Goal: Task Accomplishment & Management: Use online tool/utility

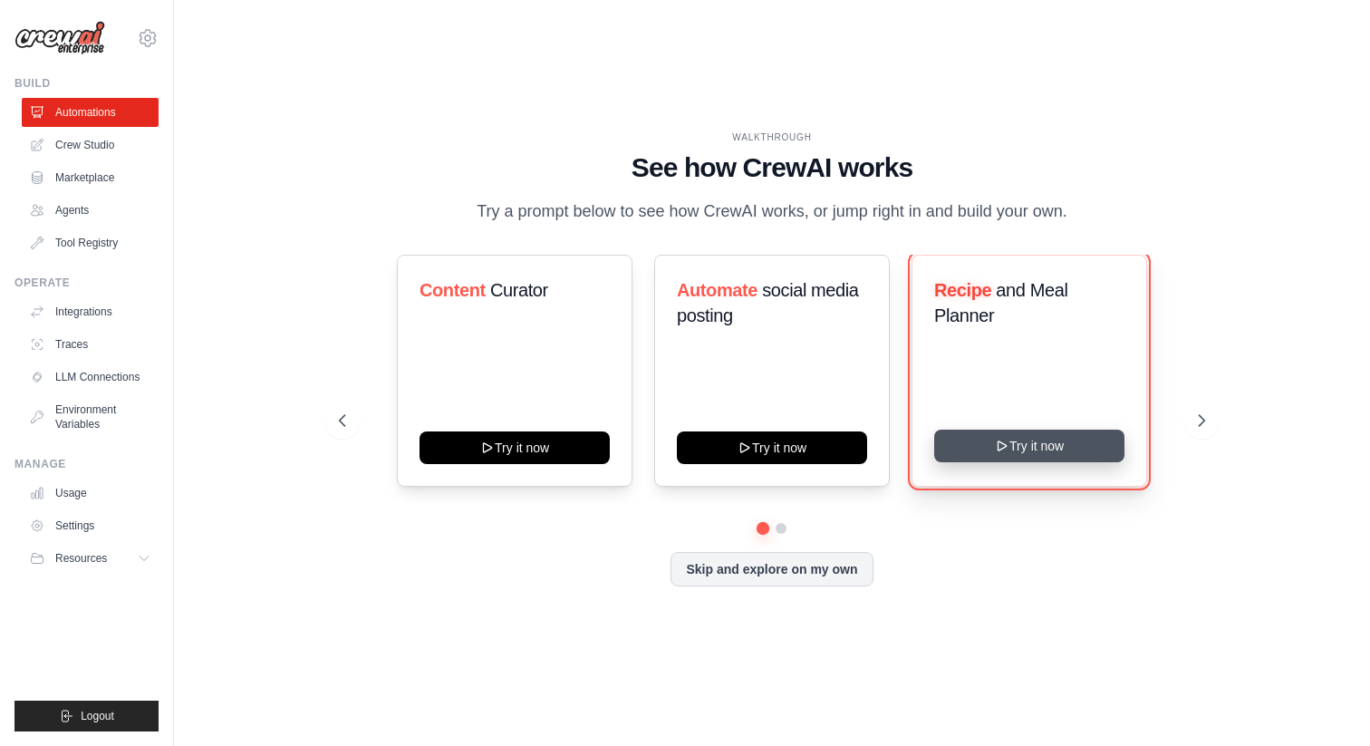
click at [1022, 439] on button "Try it now" at bounding box center [1029, 446] width 190 height 33
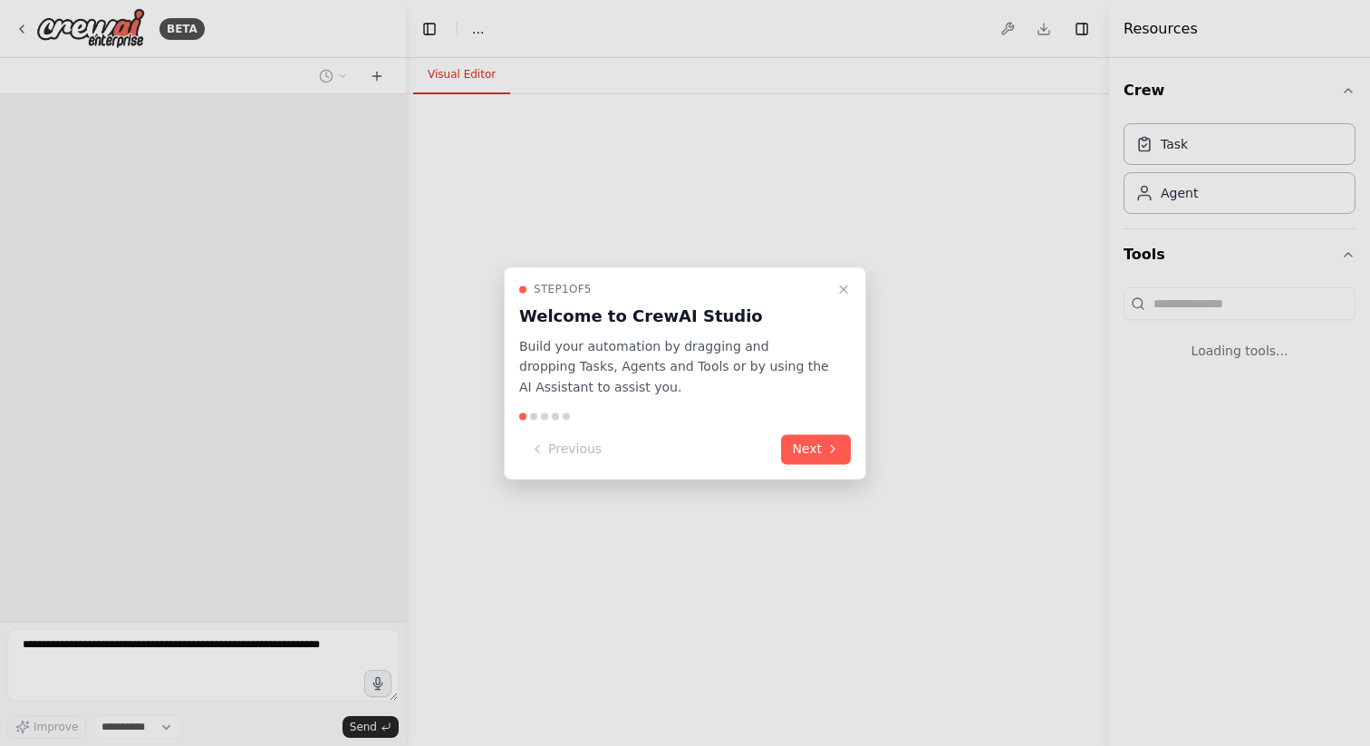
select select "****"
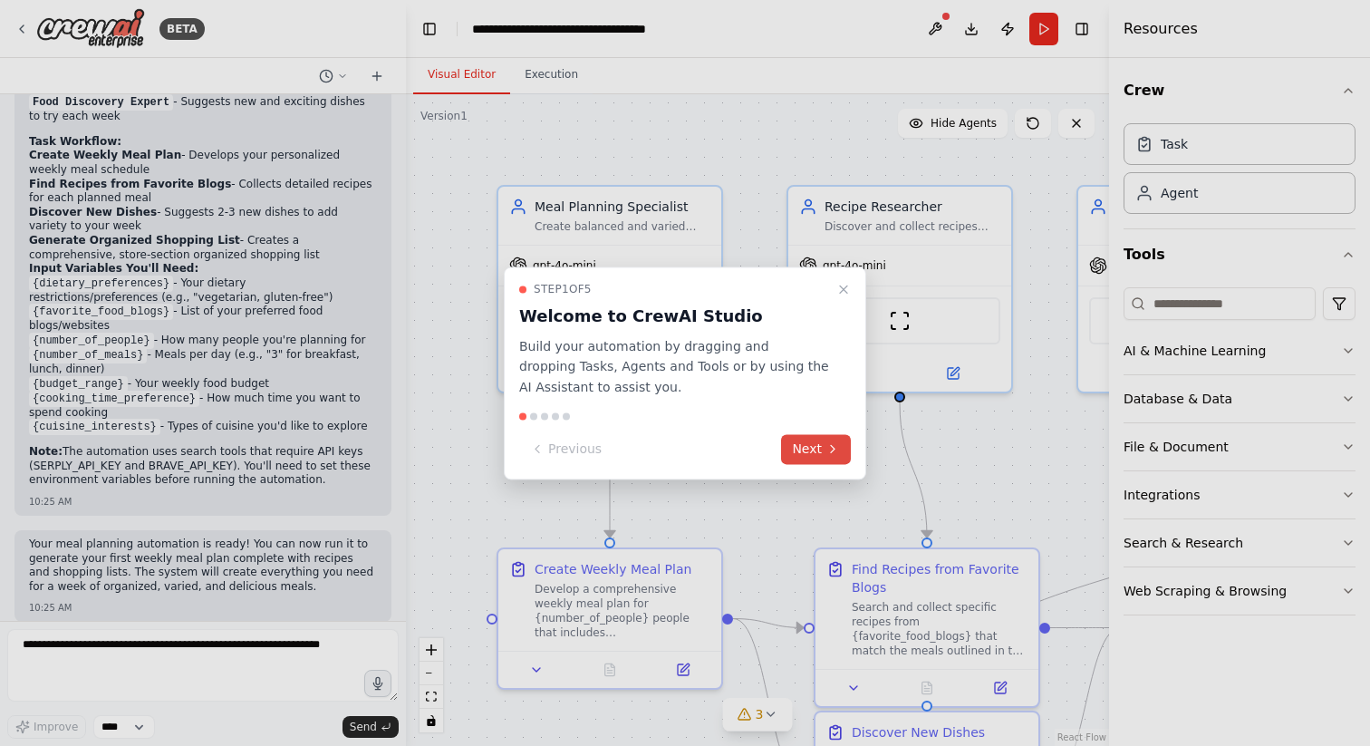
click at [817, 449] on button "Next" at bounding box center [816, 449] width 70 height 30
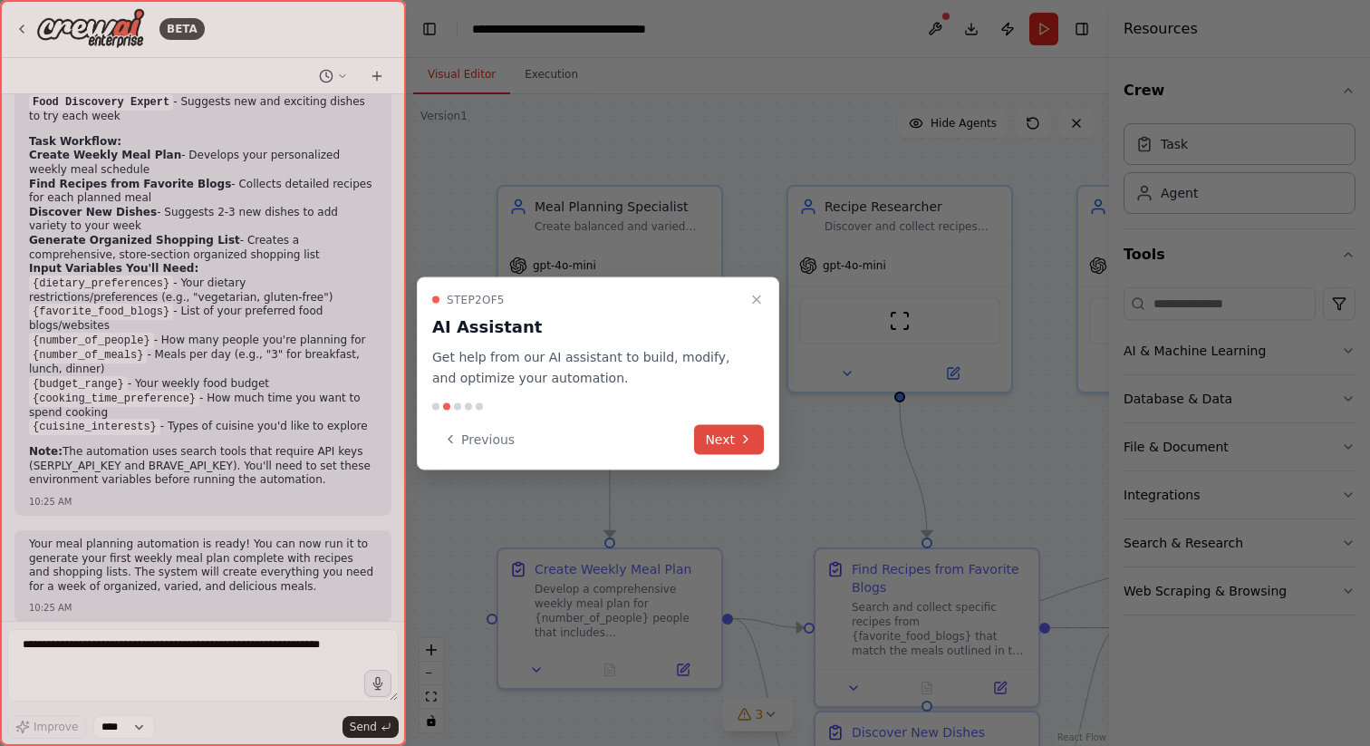
click at [714, 442] on button "Next" at bounding box center [729, 439] width 70 height 30
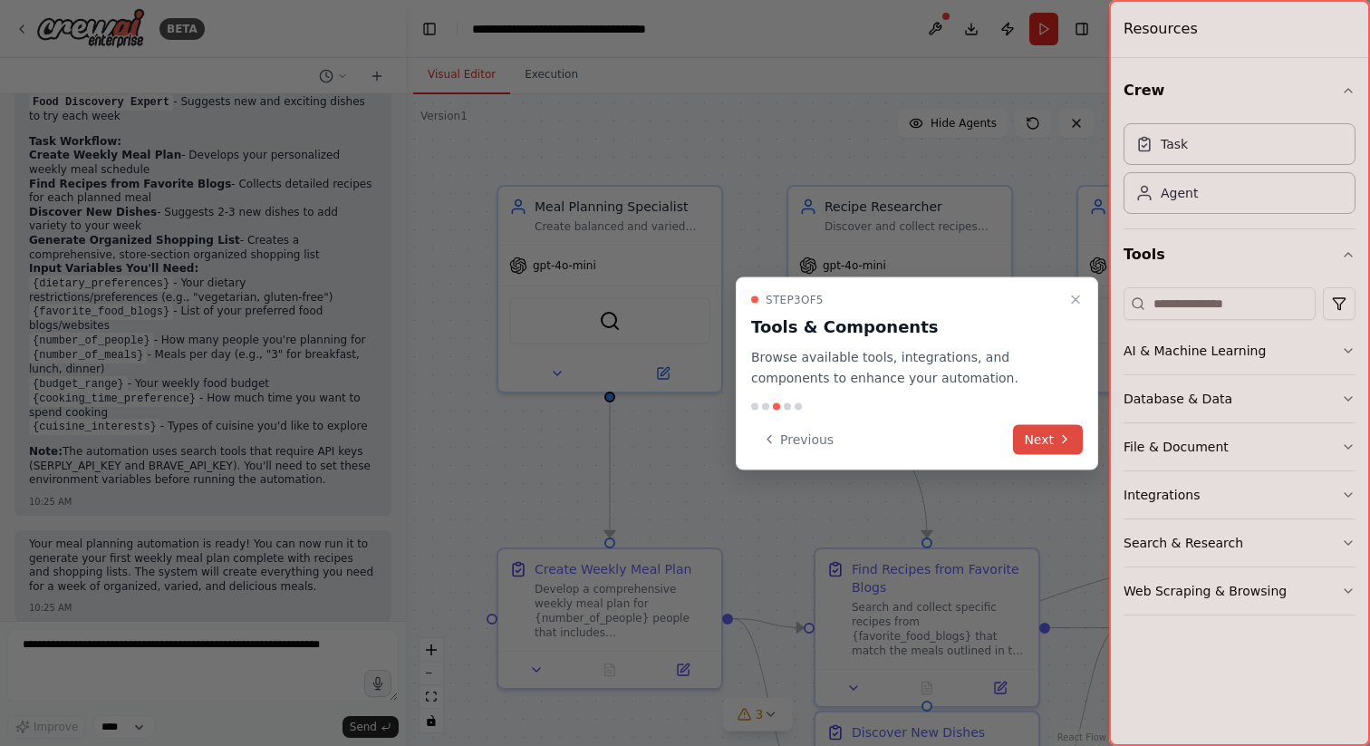
click at [1040, 435] on button "Next" at bounding box center [1048, 439] width 70 height 30
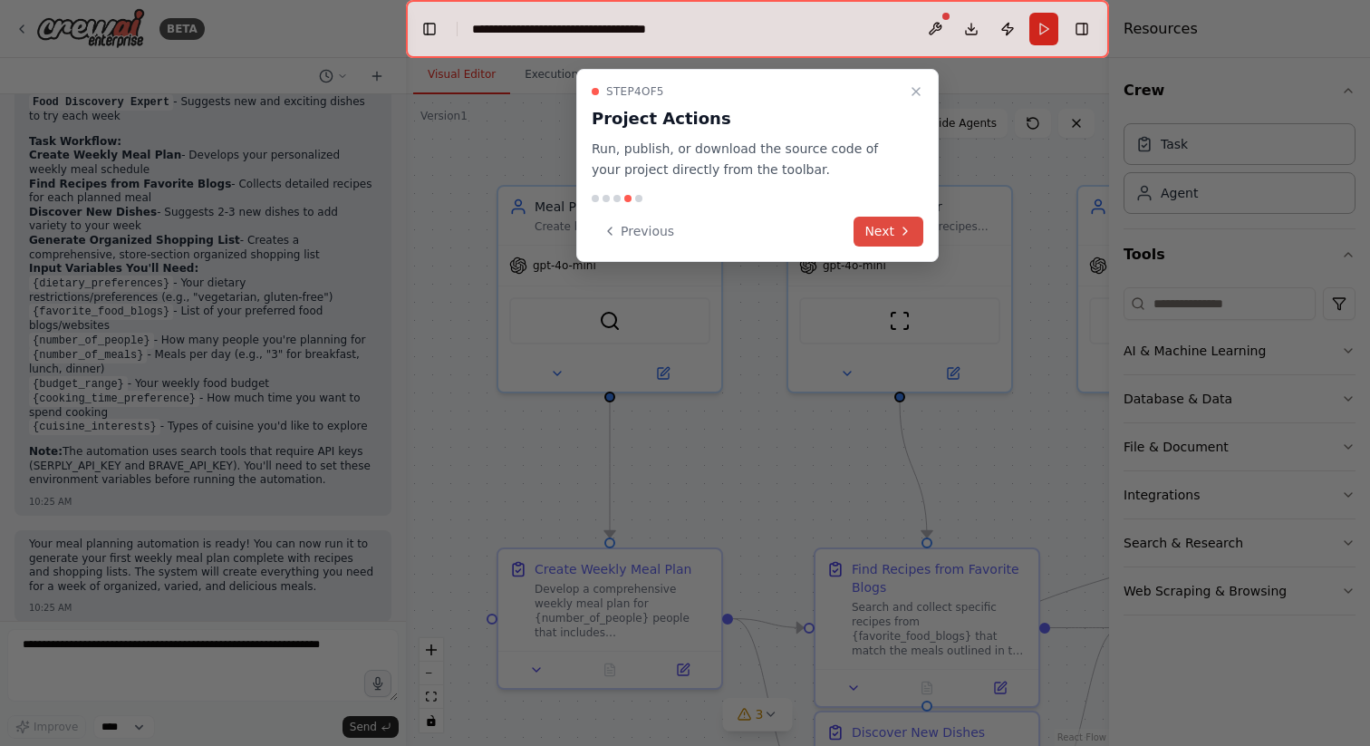
click at [884, 226] on button "Next" at bounding box center [889, 232] width 70 height 30
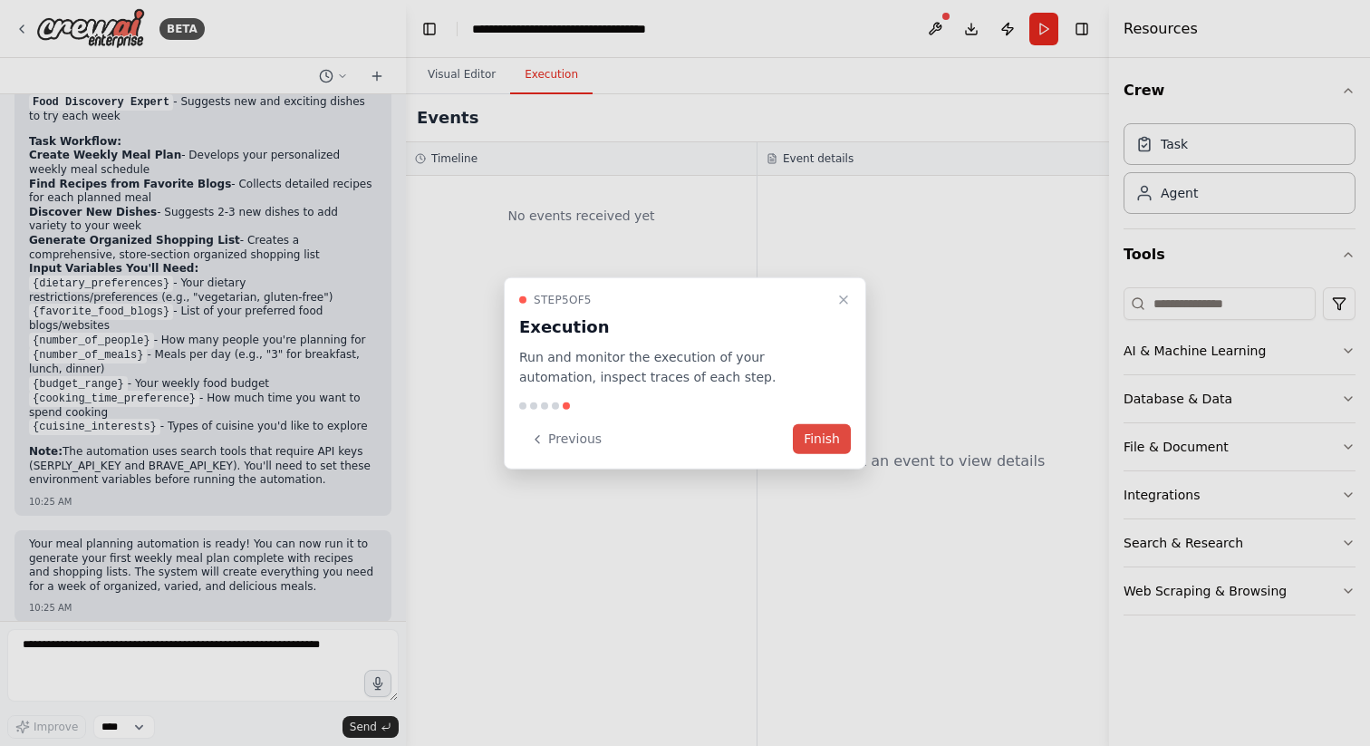
click at [829, 441] on button "Finish" at bounding box center [822, 439] width 58 height 30
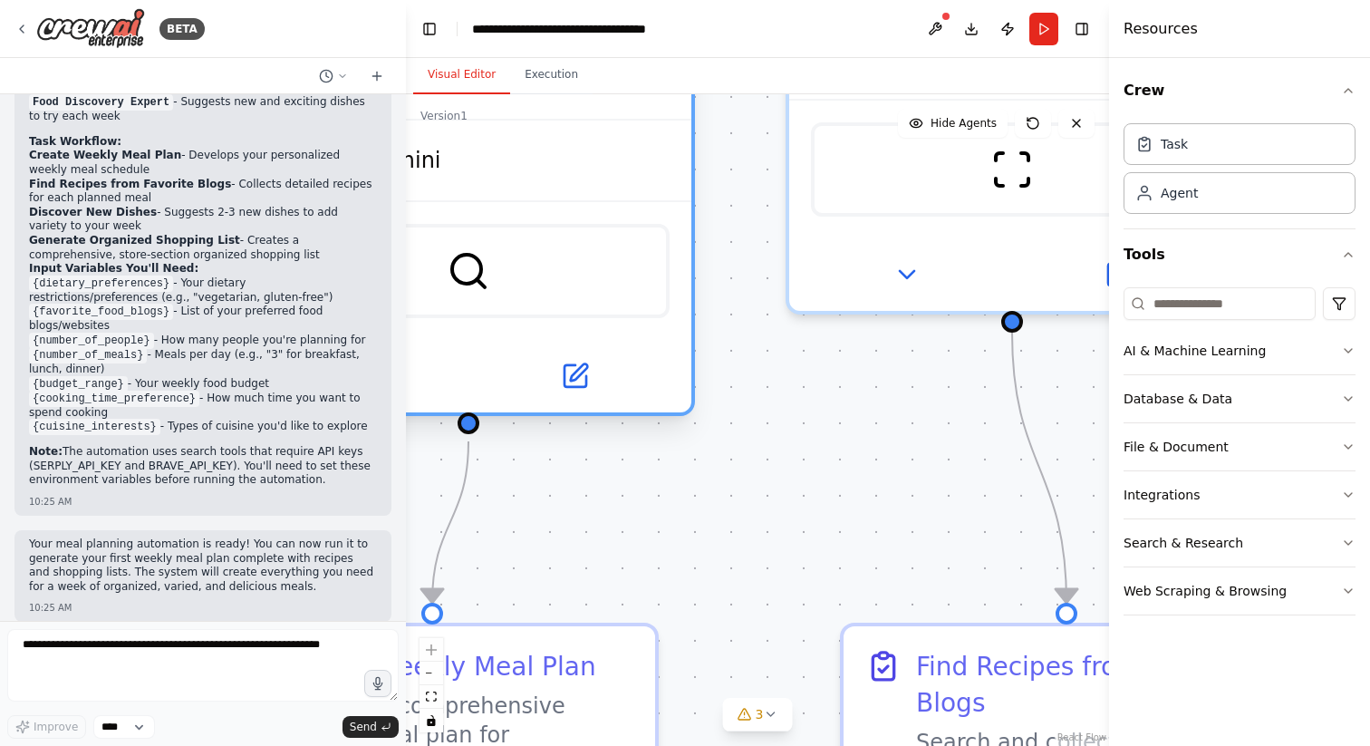
drag, startPoint x: 619, startPoint y: 190, endPoint x: 639, endPoint y: 299, distance: 110.6
click at [639, 299] on div "SerplyWebSearchTool" at bounding box center [468, 271] width 402 height 94
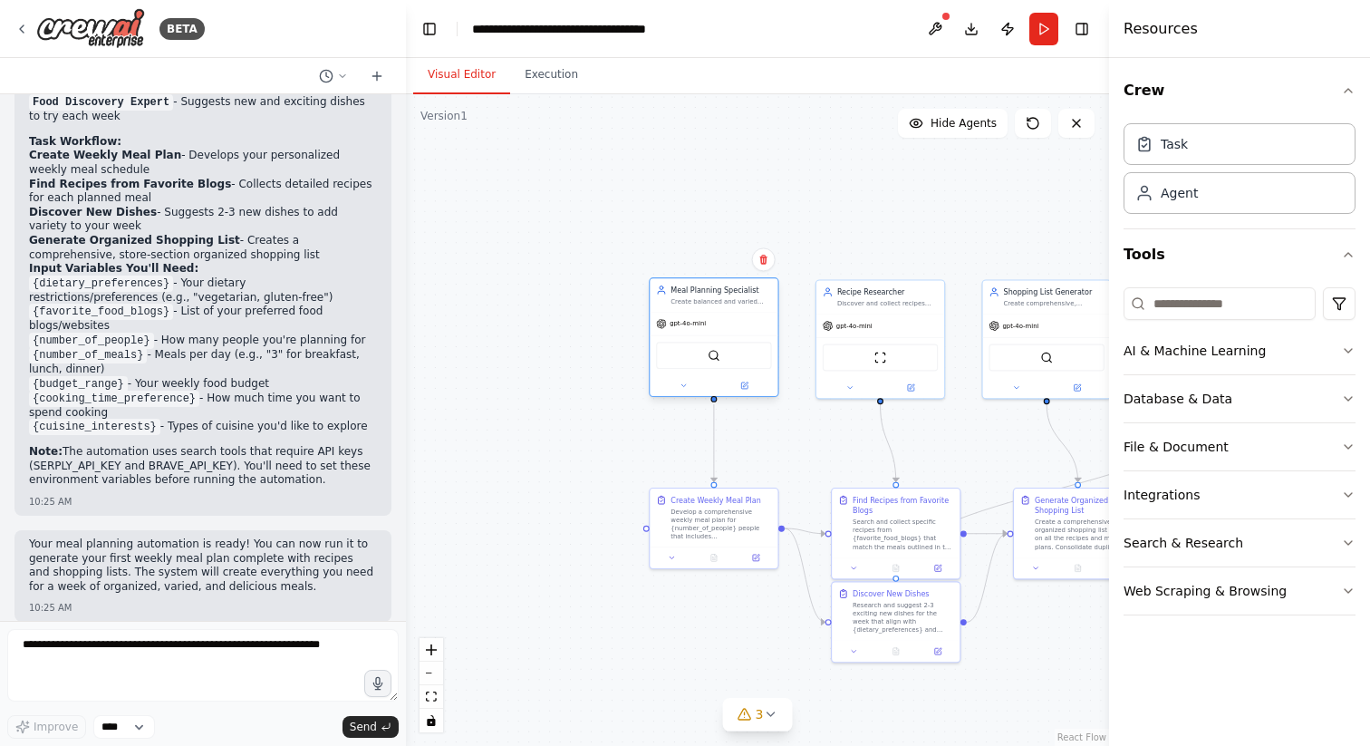
drag, startPoint x: 717, startPoint y: 336, endPoint x: 705, endPoint y: 306, distance: 32.1
click at [705, 306] on div "Meal Planning Specialist Create balanced and varied weekly meal plans based on …" at bounding box center [714, 295] width 128 height 34
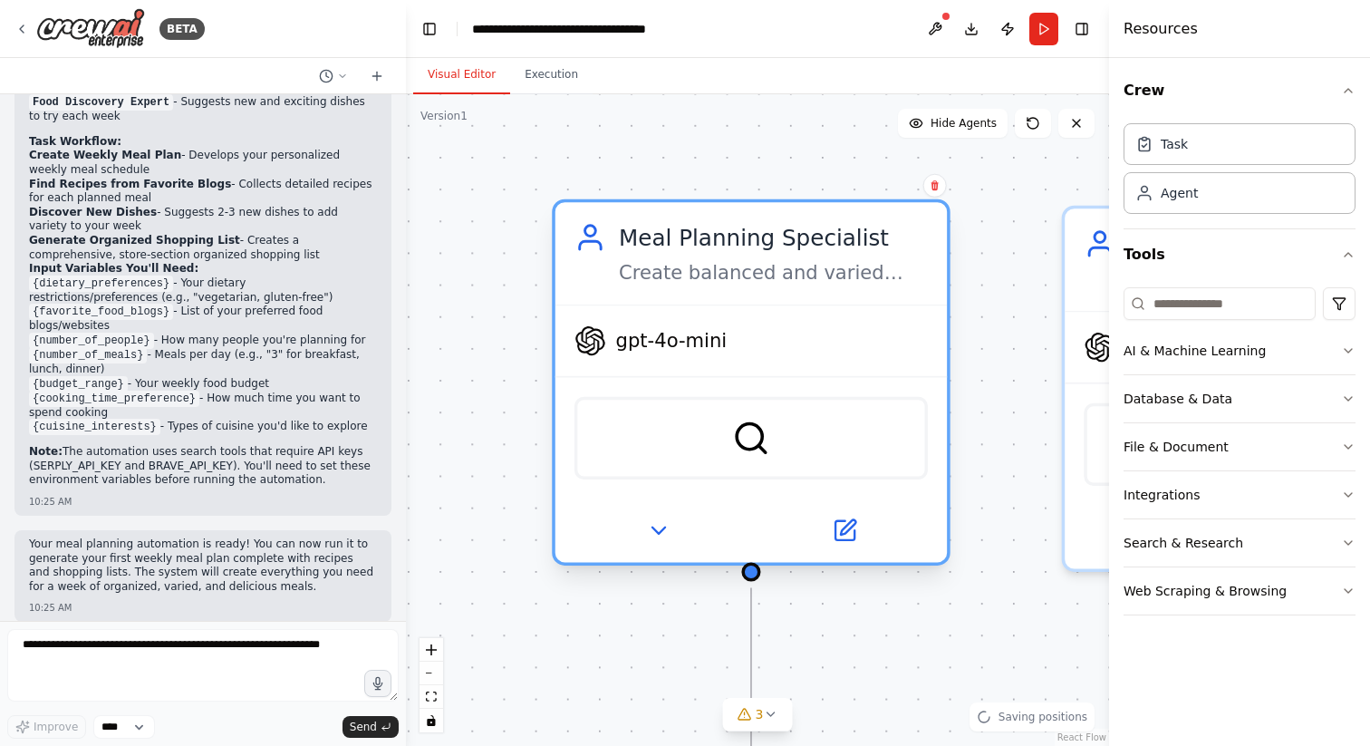
click at [714, 285] on div "Meal Planning Specialist Create balanced and varied weekly meal plans based on …" at bounding box center [750, 252] width 391 height 101
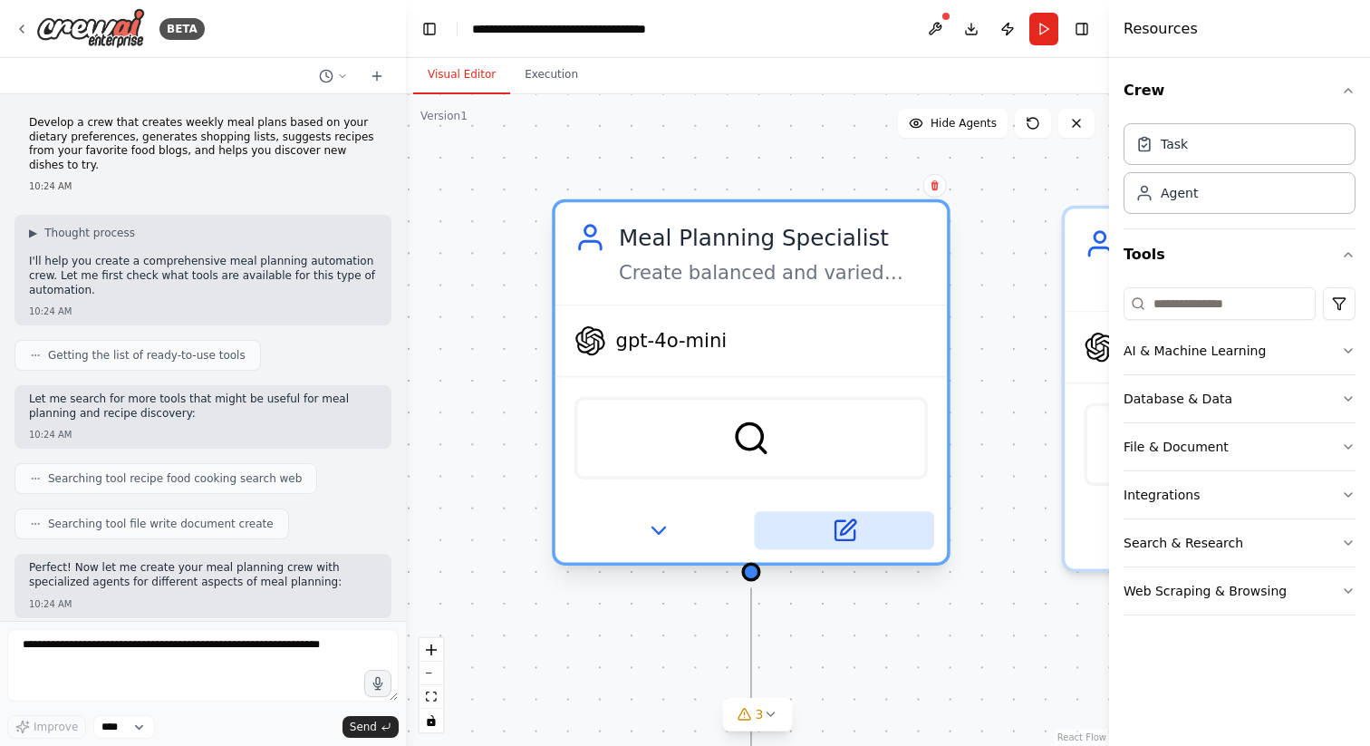
click at [850, 533] on icon at bounding box center [844, 530] width 19 height 19
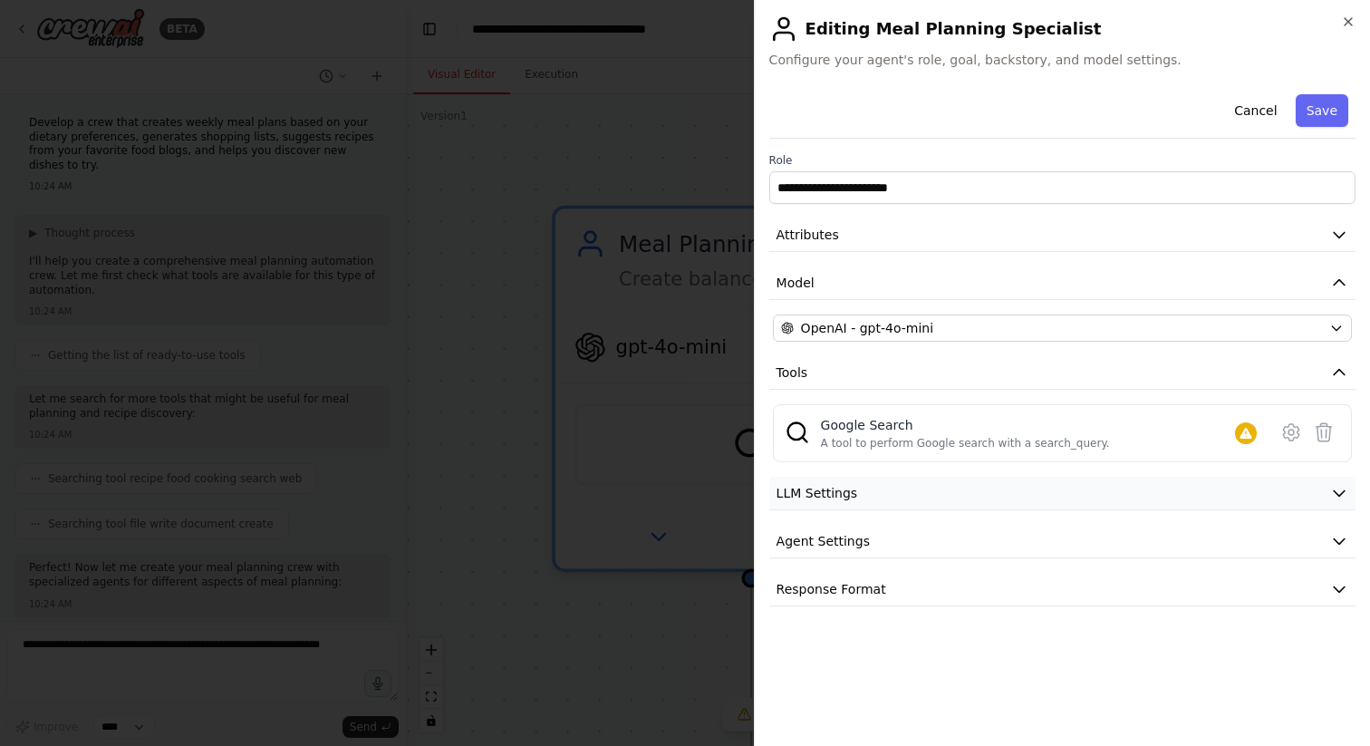
click at [836, 495] on span "LLM Settings" at bounding box center [818, 493] width 82 height 18
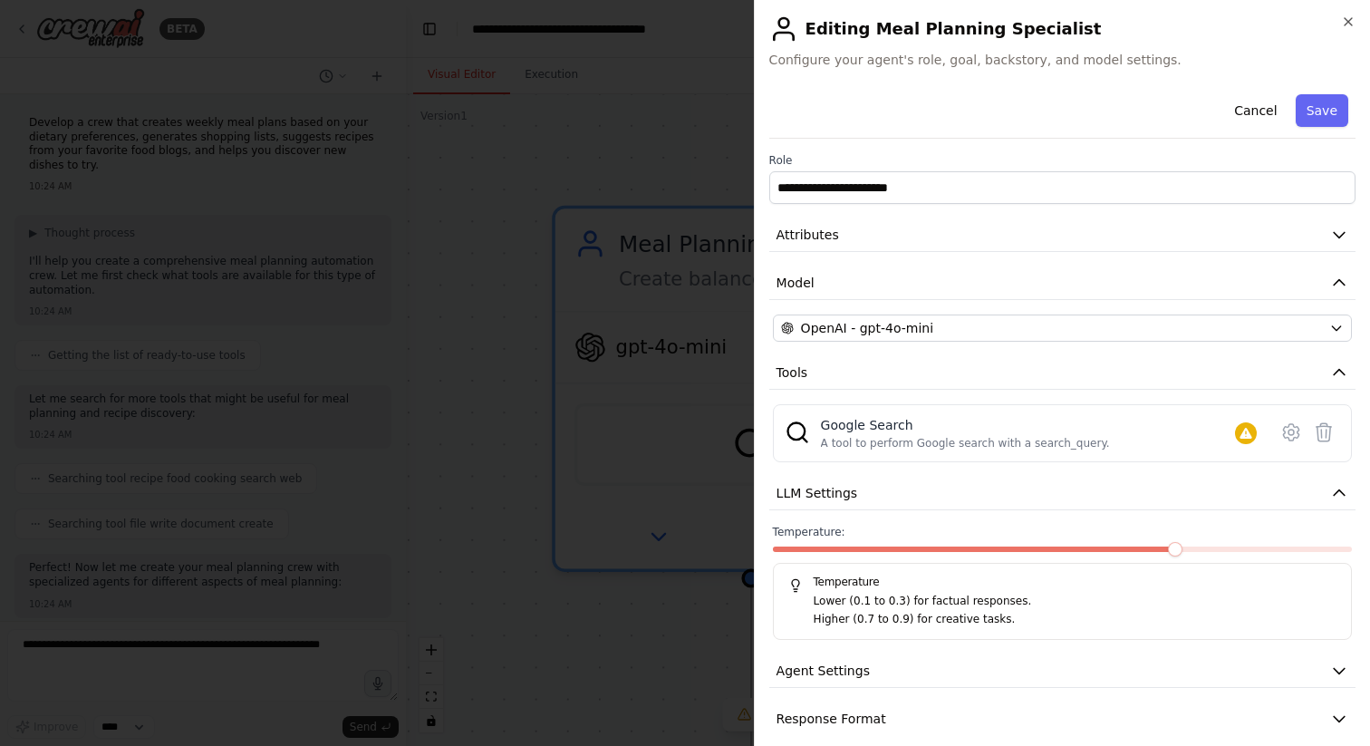
scroll to position [19, 0]
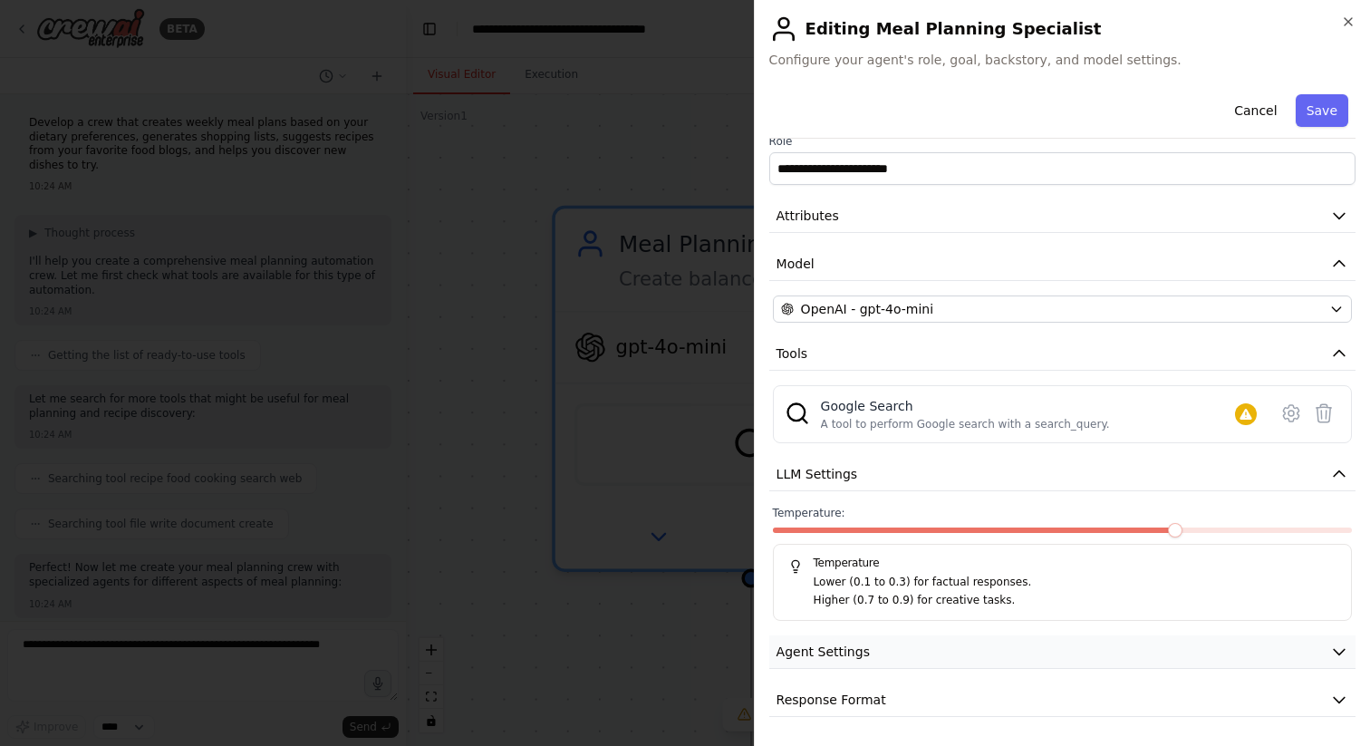
click at [884, 635] on button "Agent Settings" at bounding box center [1062, 652] width 586 height 34
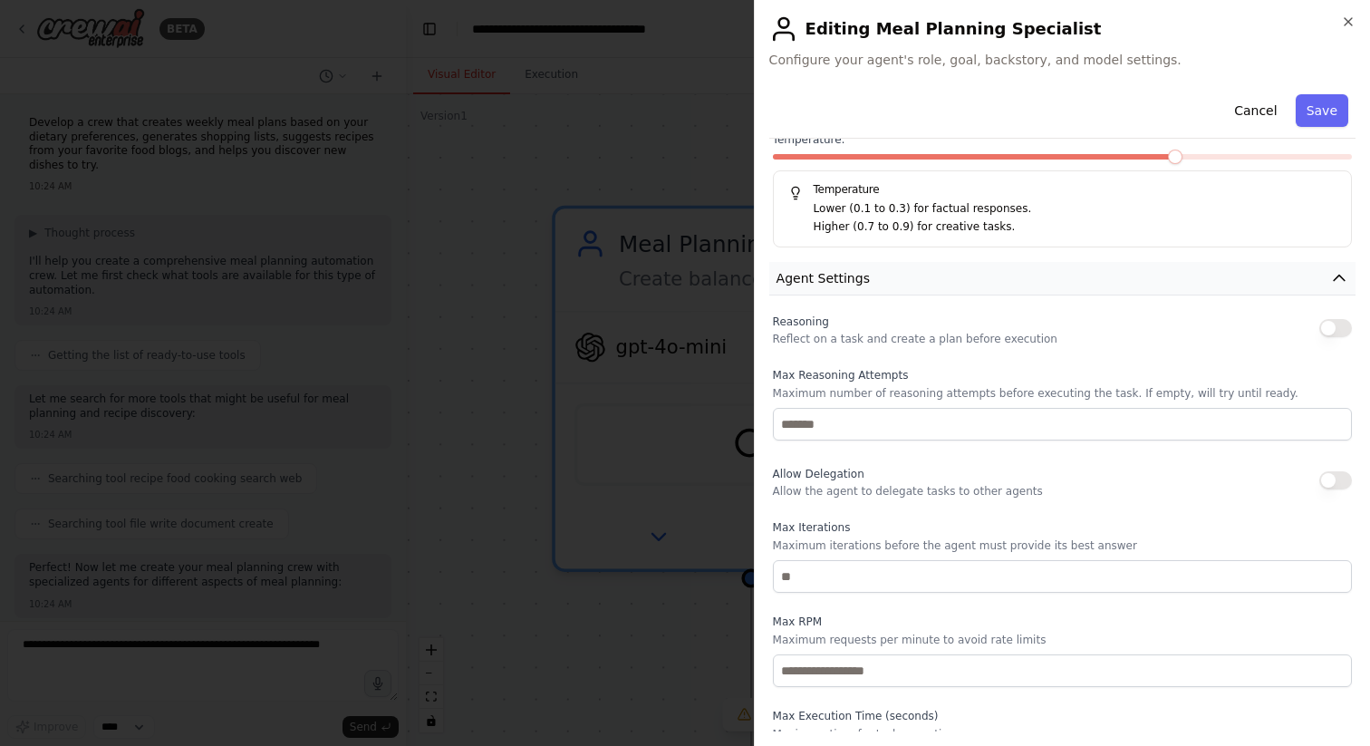
scroll to position [505, 0]
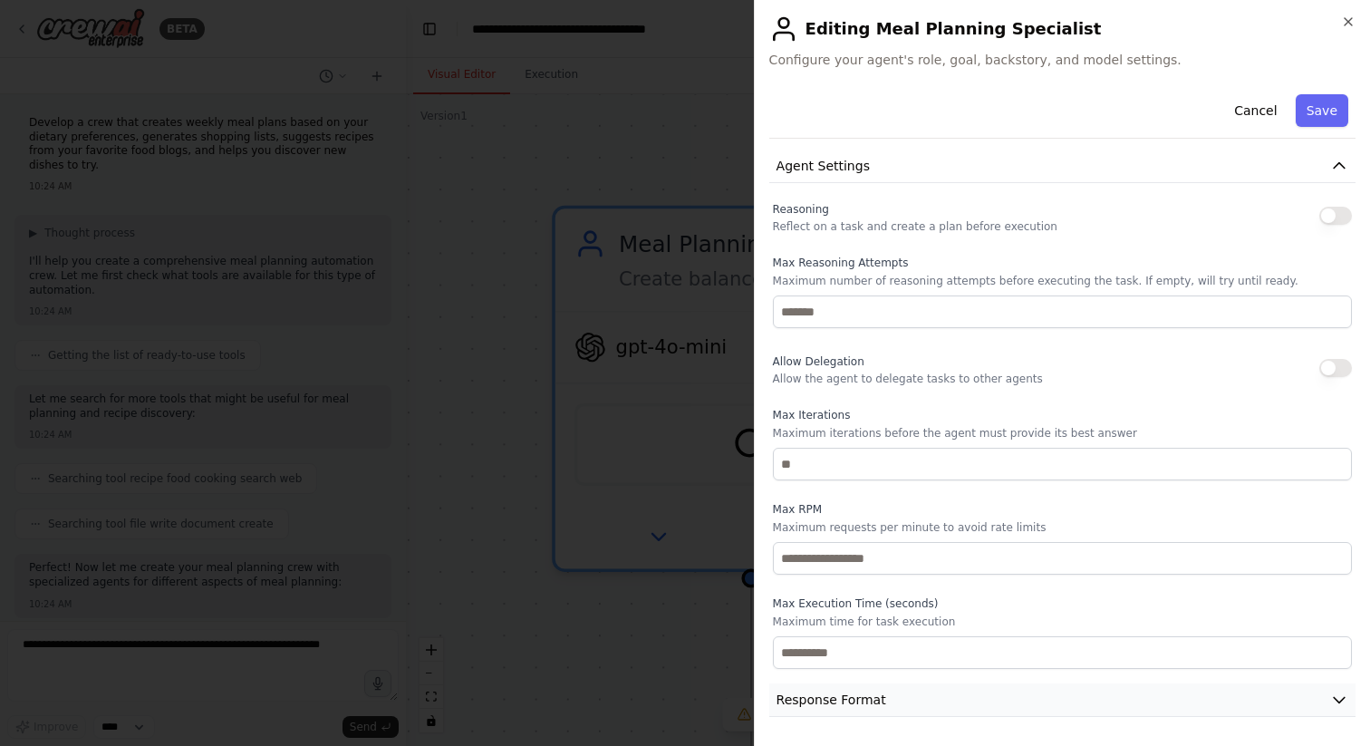
click at [863, 699] on span "Response Format" at bounding box center [832, 699] width 110 height 18
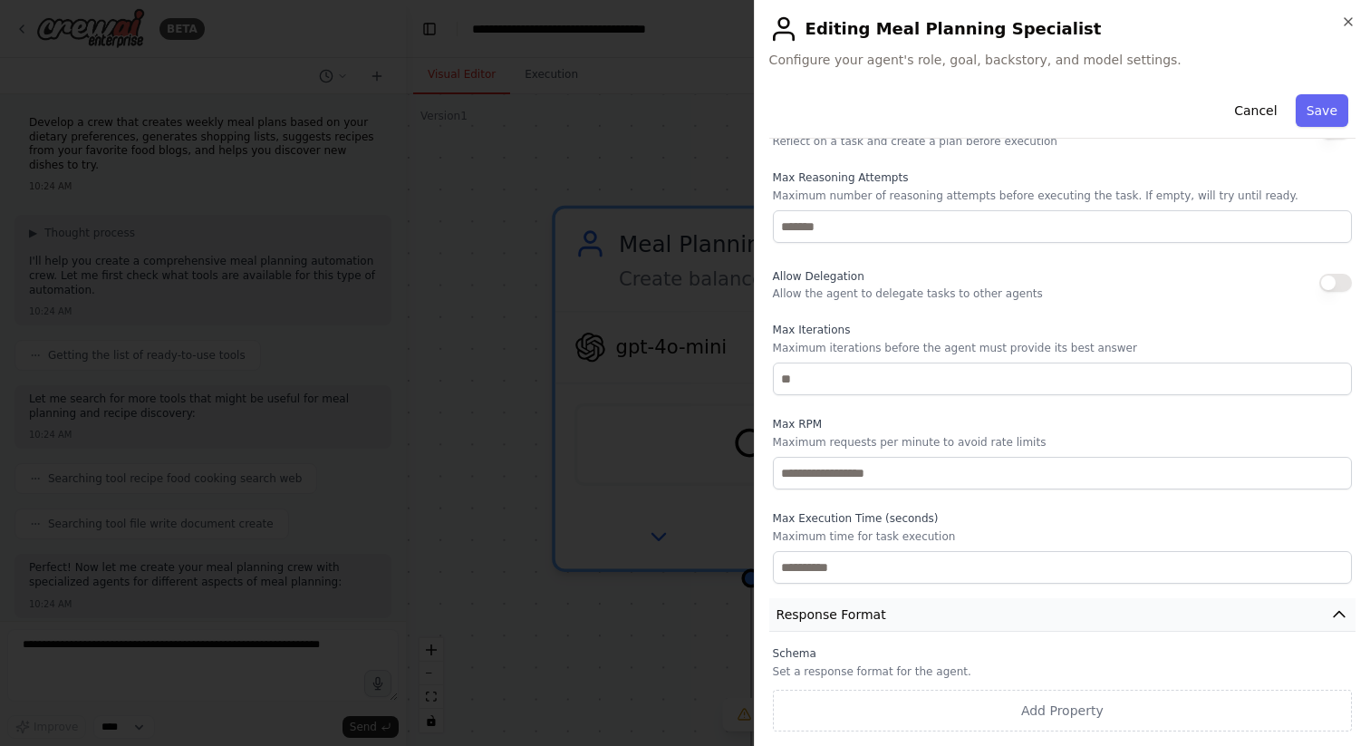
scroll to position [0, 0]
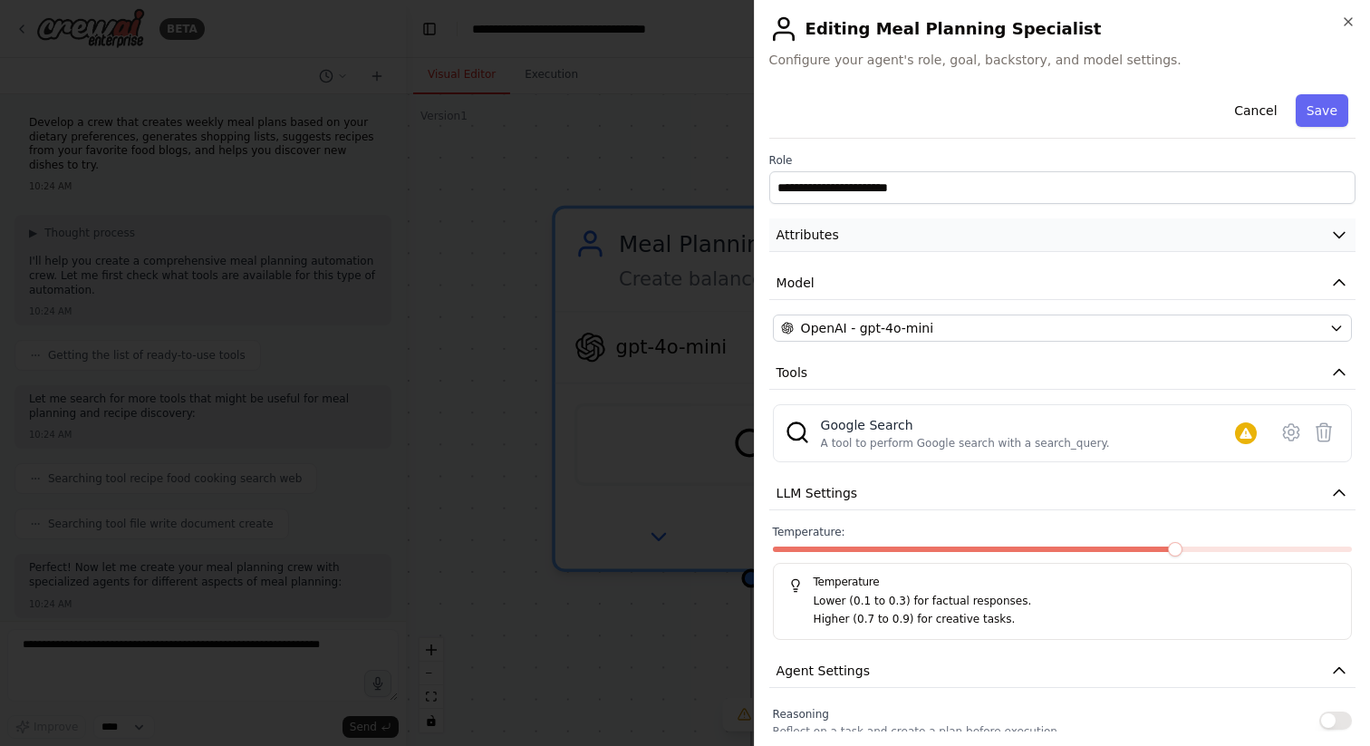
click at [1001, 243] on button "Attributes" at bounding box center [1062, 235] width 586 height 34
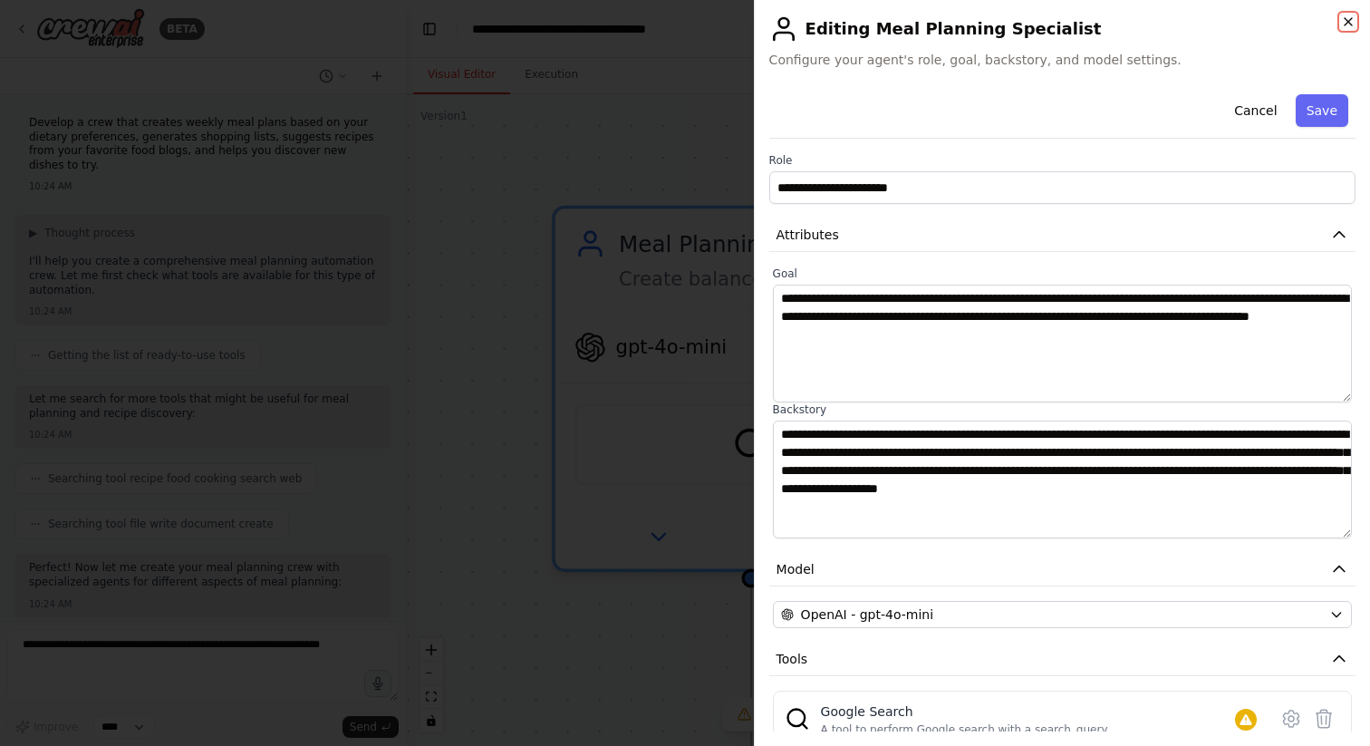
click at [1344, 17] on icon "button" at bounding box center [1348, 21] width 14 height 14
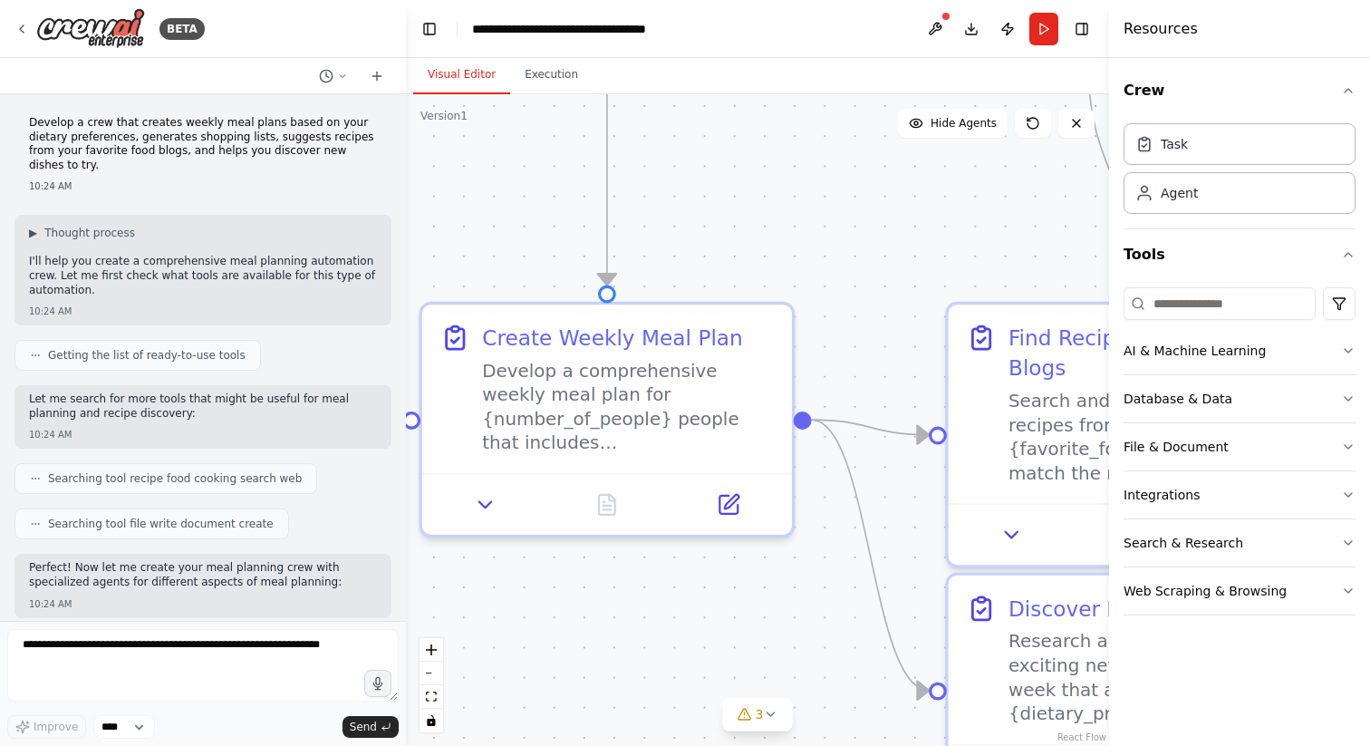
drag, startPoint x: 909, startPoint y: 544, endPoint x: 674, endPoint y: 192, distance: 422.7
click at [674, 192] on div ".deletable-edge-delete-btn { width: 20px; height: 20px; border: 0px solid #ffff…" at bounding box center [757, 420] width 703 height 652
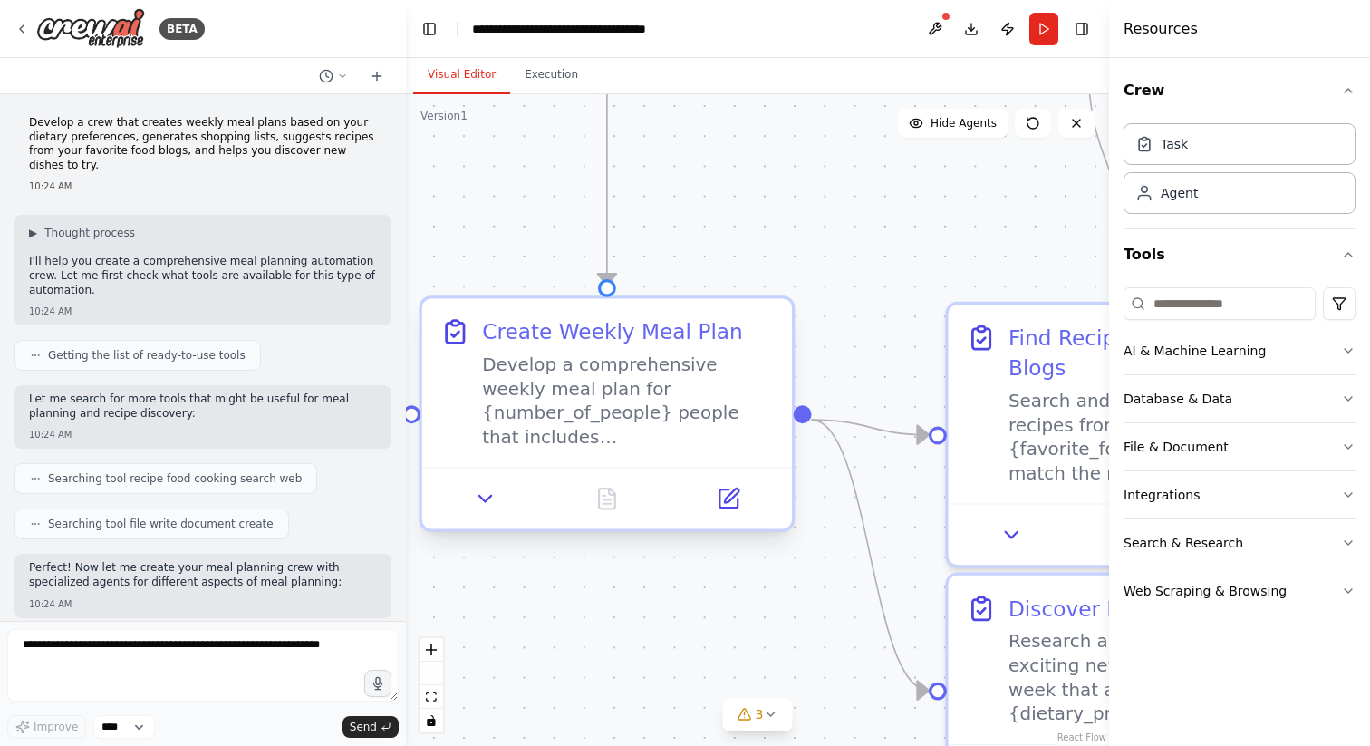
click at [582, 397] on div "Develop a comprehensive weekly meal plan for {number_of_people} people that inc…" at bounding box center [628, 400] width 292 height 96
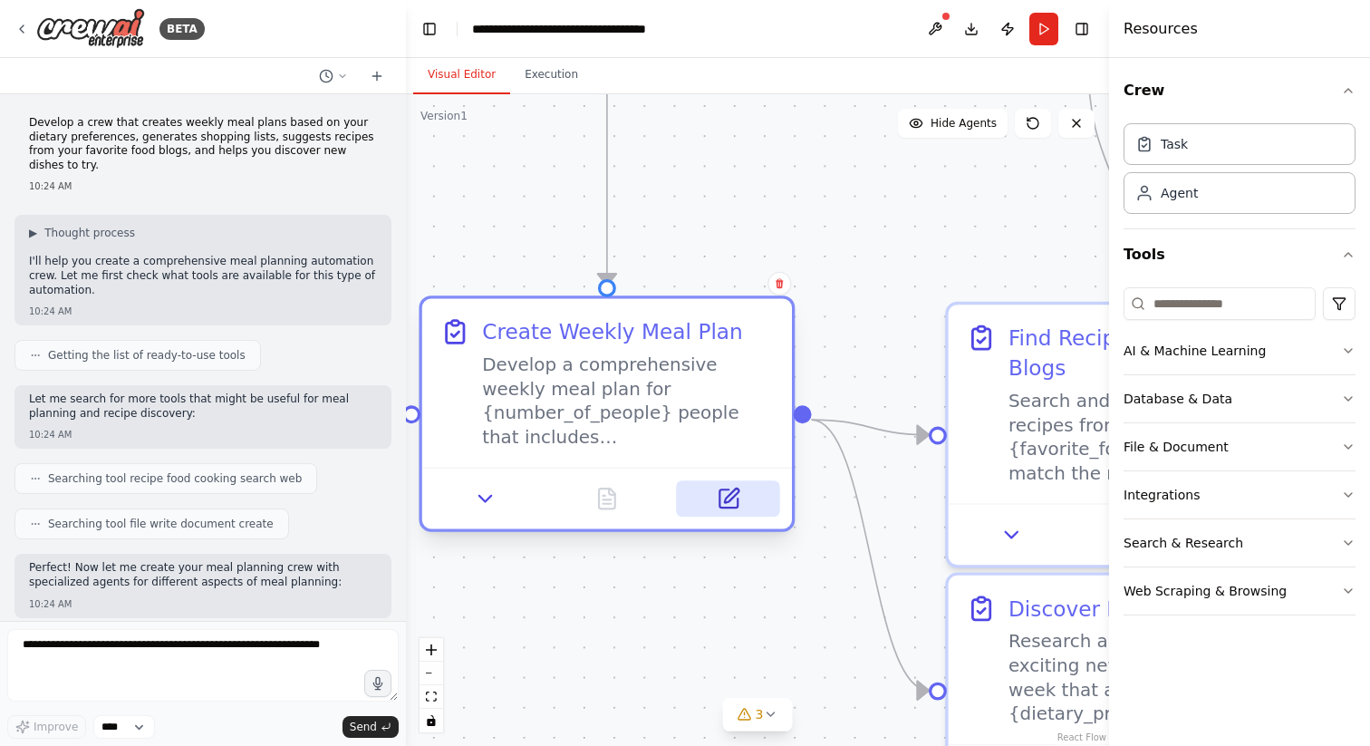
click at [729, 497] on icon at bounding box center [731, 495] width 14 height 14
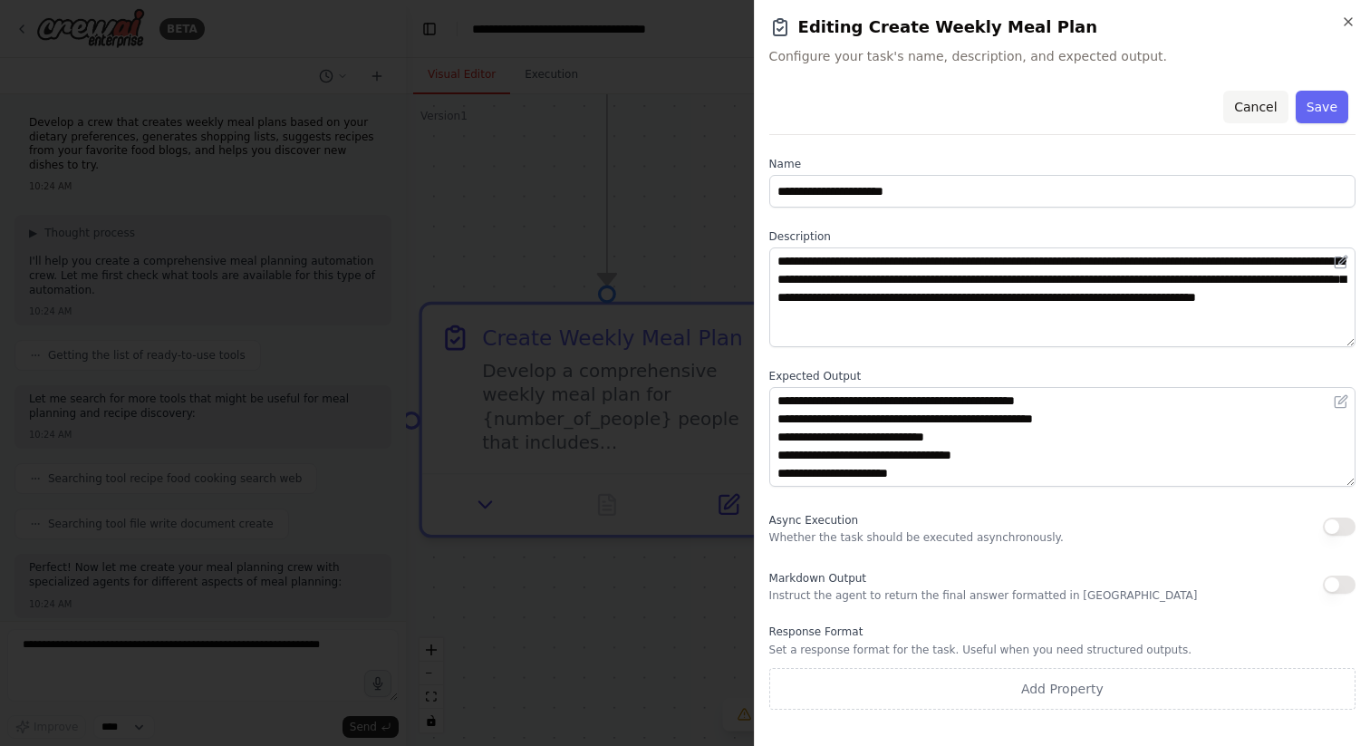
click at [1256, 108] on button "Cancel" at bounding box center [1255, 107] width 64 height 33
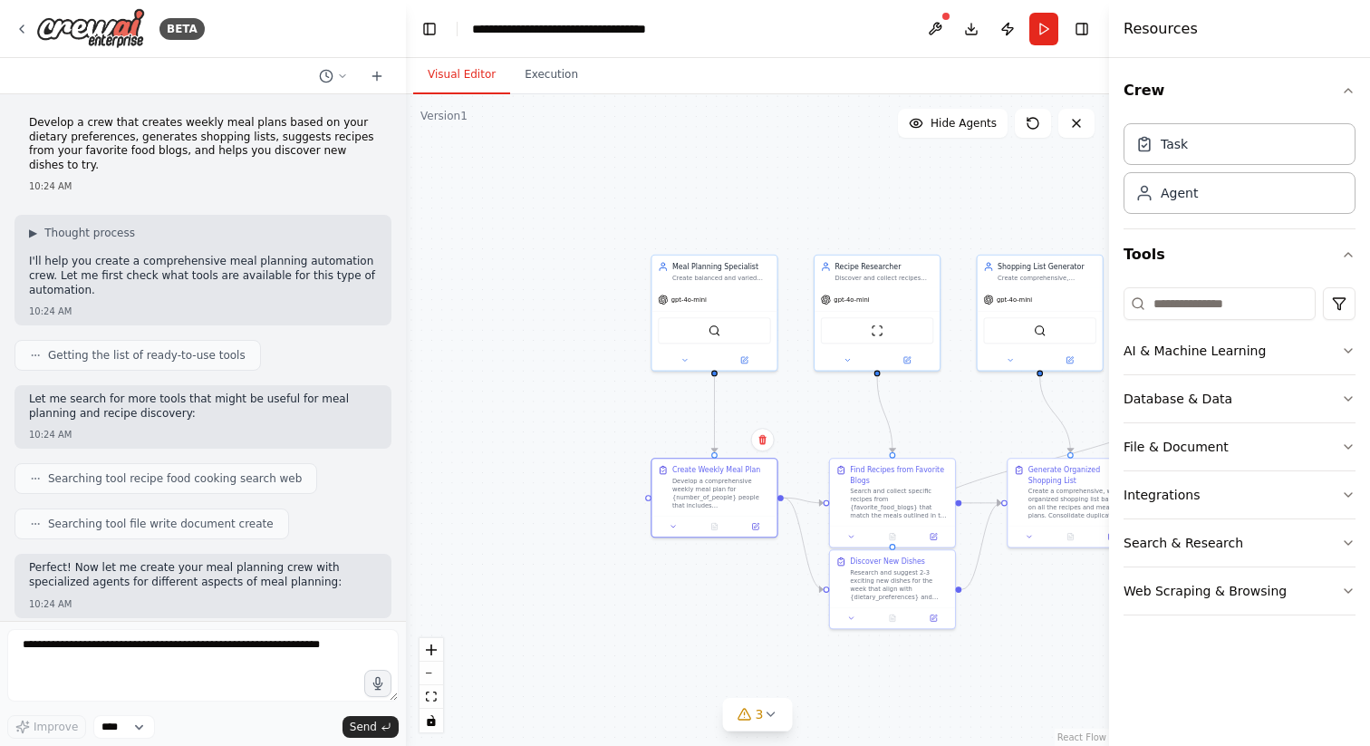
drag, startPoint x: 894, startPoint y: 302, endPoint x: 815, endPoint y: 422, distance: 144.5
click at [815, 422] on div ".deletable-edge-delete-btn { width: 20px; height: 20px; border: 0px solid #ffff…" at bounding box center [757, 420] width 703 height 652
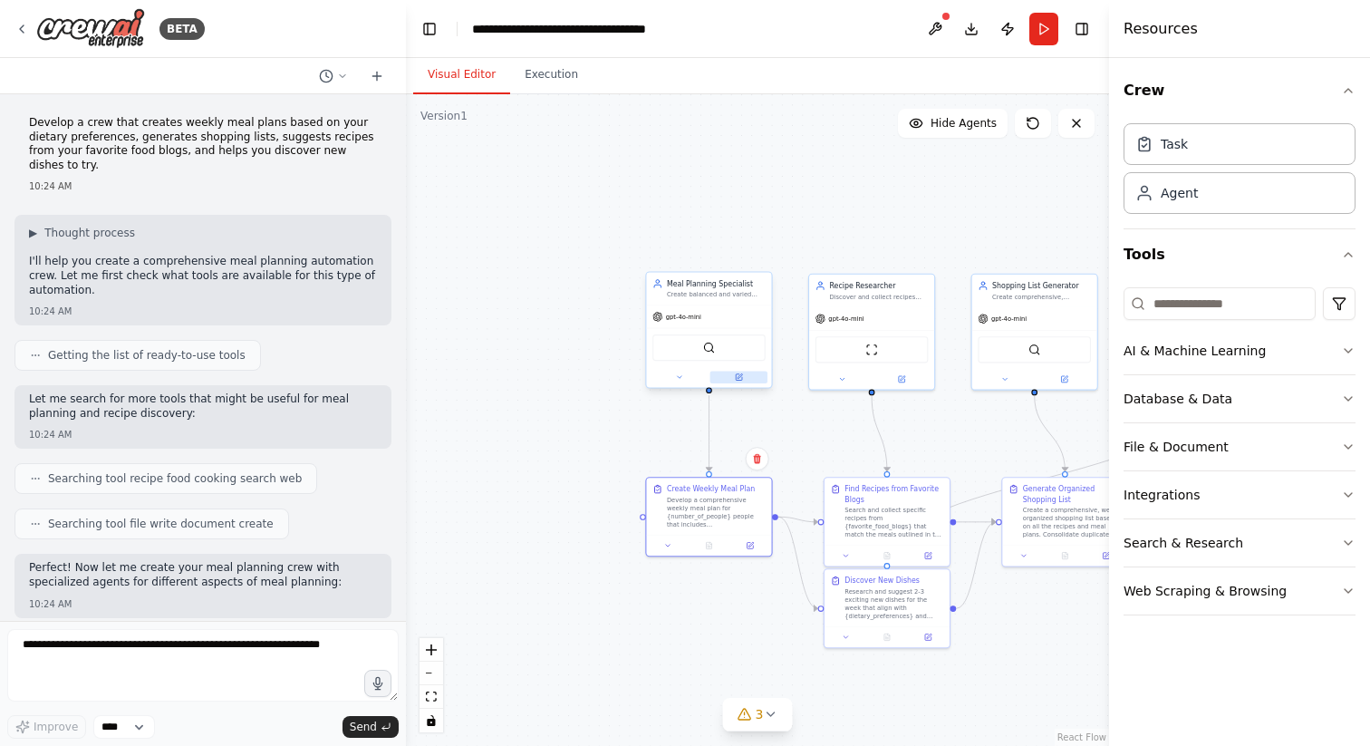
click at [738, 381] on button at bounding box center [738, 377] width 57 height 12
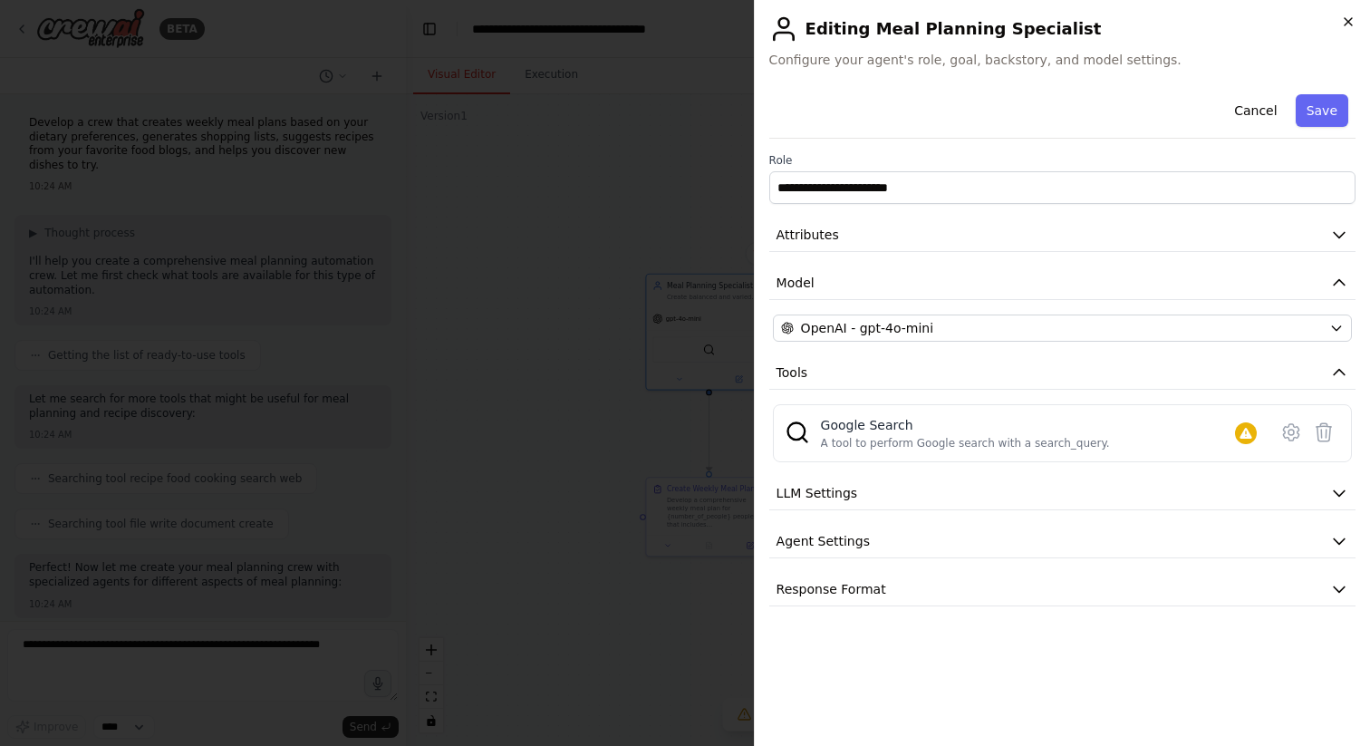
click at [1347, 21] on icon "button" at bounding box center [1348, 21] width 7 height 7
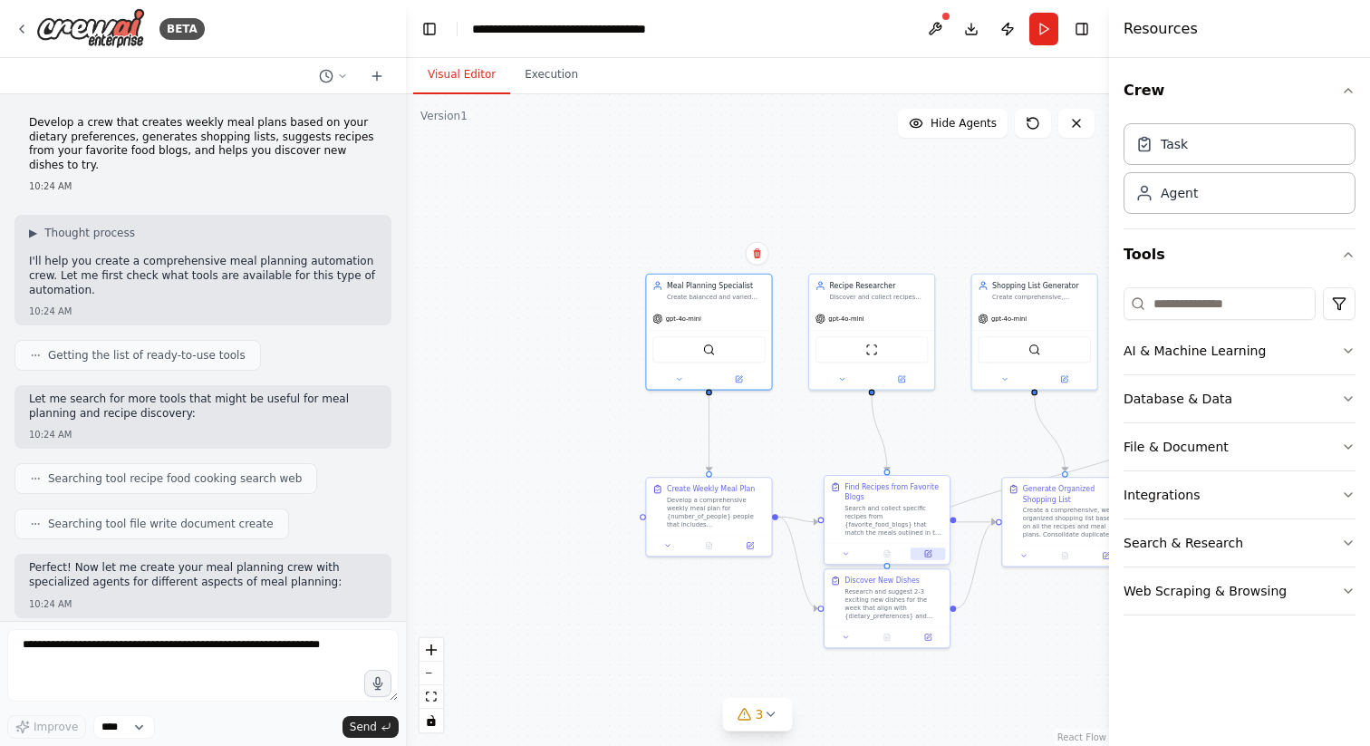
click at [928, 552] on icon at bounding box center [929, 552] width 5 height 5
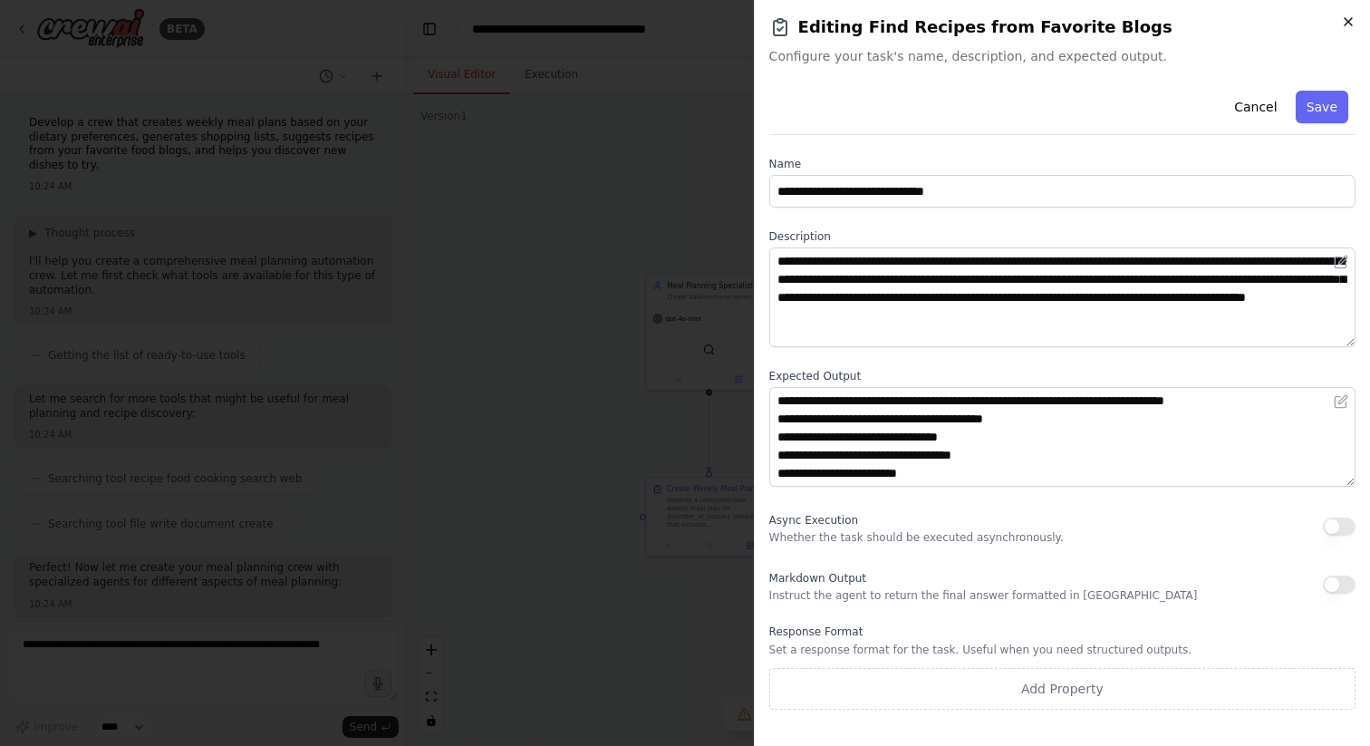
click at [1347, 24] on icon "button" at bounding box center [1348, 21] width 14 height 14
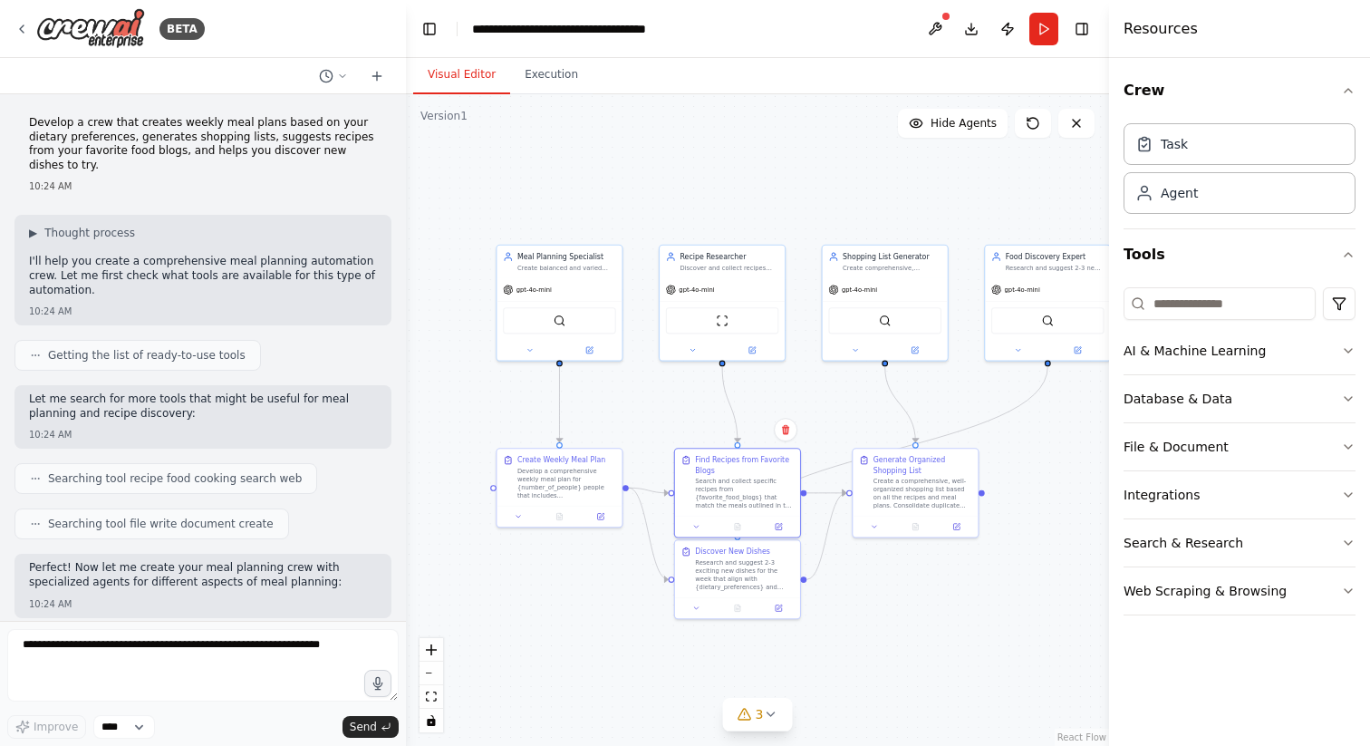
drag, startPoint x: 990, startPoint y: 632, endPoint x: 841, endPoint y: 603, distance: 152.3
click at [841, 603] on div ".deletable-edge-delete-btn { width: 20px; height: 20px; border: 0px solid #ffff…" at bounding box center [757, 420] width 703 height 652
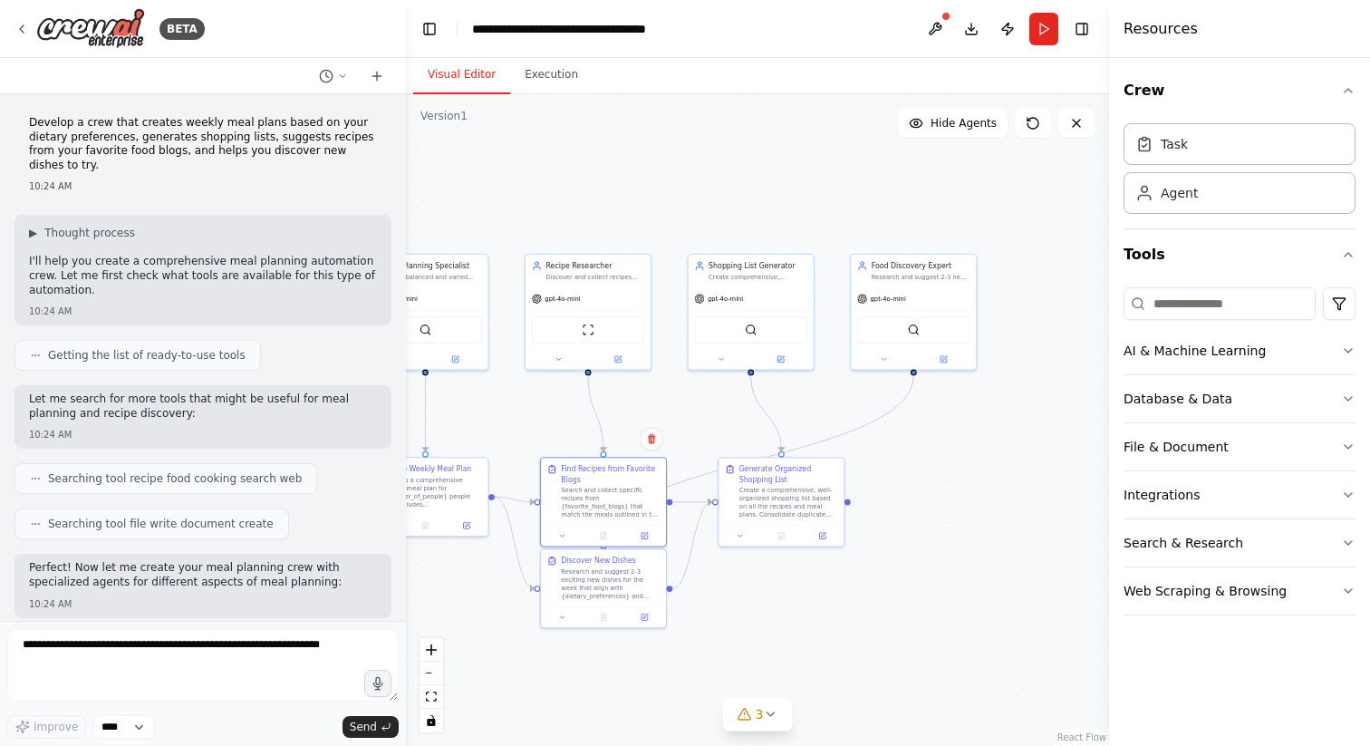
drag, startPoint x: 928, startPoint y: 627, endPoint x: 787, endPoint y: 640, distance: 141.0
click at [787, 639] on div ".deletable-edge-delete-btn { width: 20px; height: 20px; border: 0px solid #ffff…" at bounding box center [757, 420] width 703 height 652
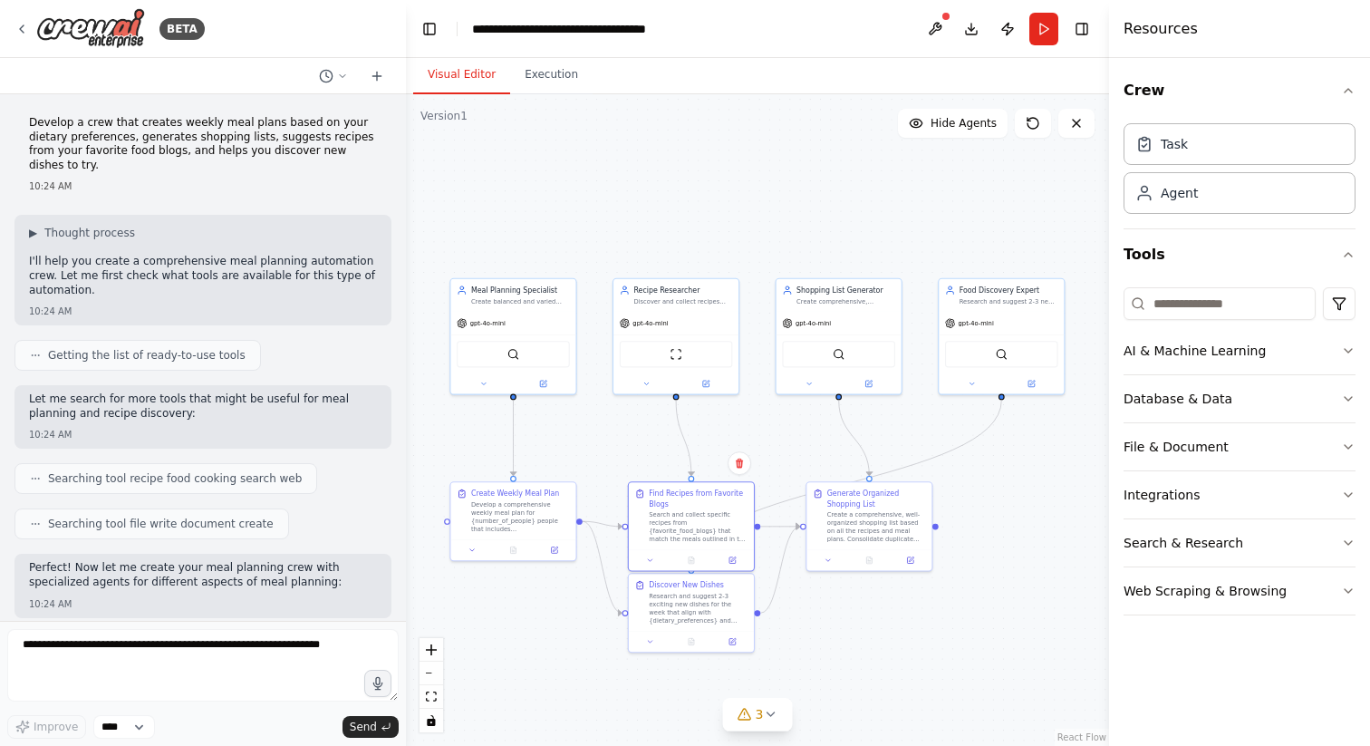
drag, startPoint x: 902, startPoint y: 535, endPoint x: 996, endPoint y: 556, distance: 96.7
click at [996, 556] on div ".deletable-edge-delete-btn { width: 20px; height: 20px; border: 0px solid #ffff…" at bounding box center [757, 420] width 703 height 652
click at [708, 388] on div at bounding box center [675, 382] width 125 height 20
click at [706, 382] on icon at bounding box center [706, 382] width 6 height 6
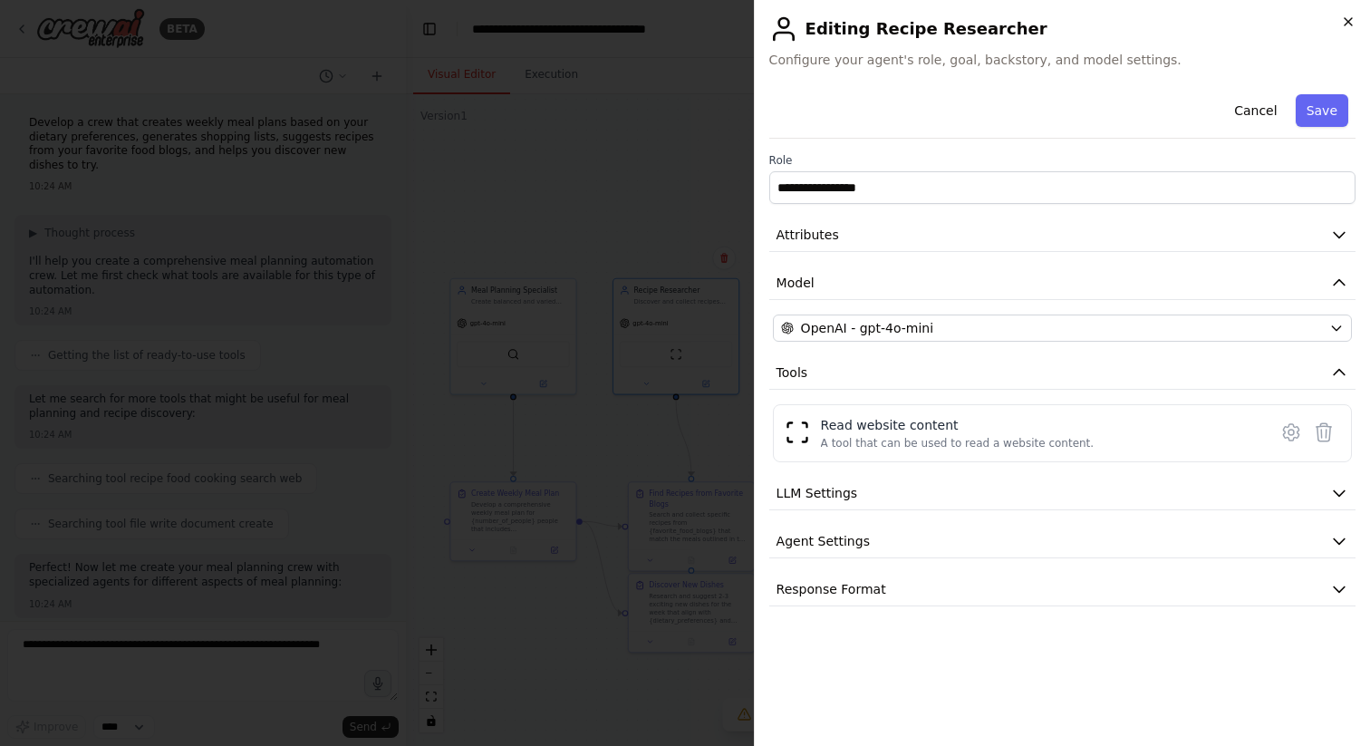
click at [1351, 19] on icon "button" at bounding box center [1348, 21] width 14 height 14
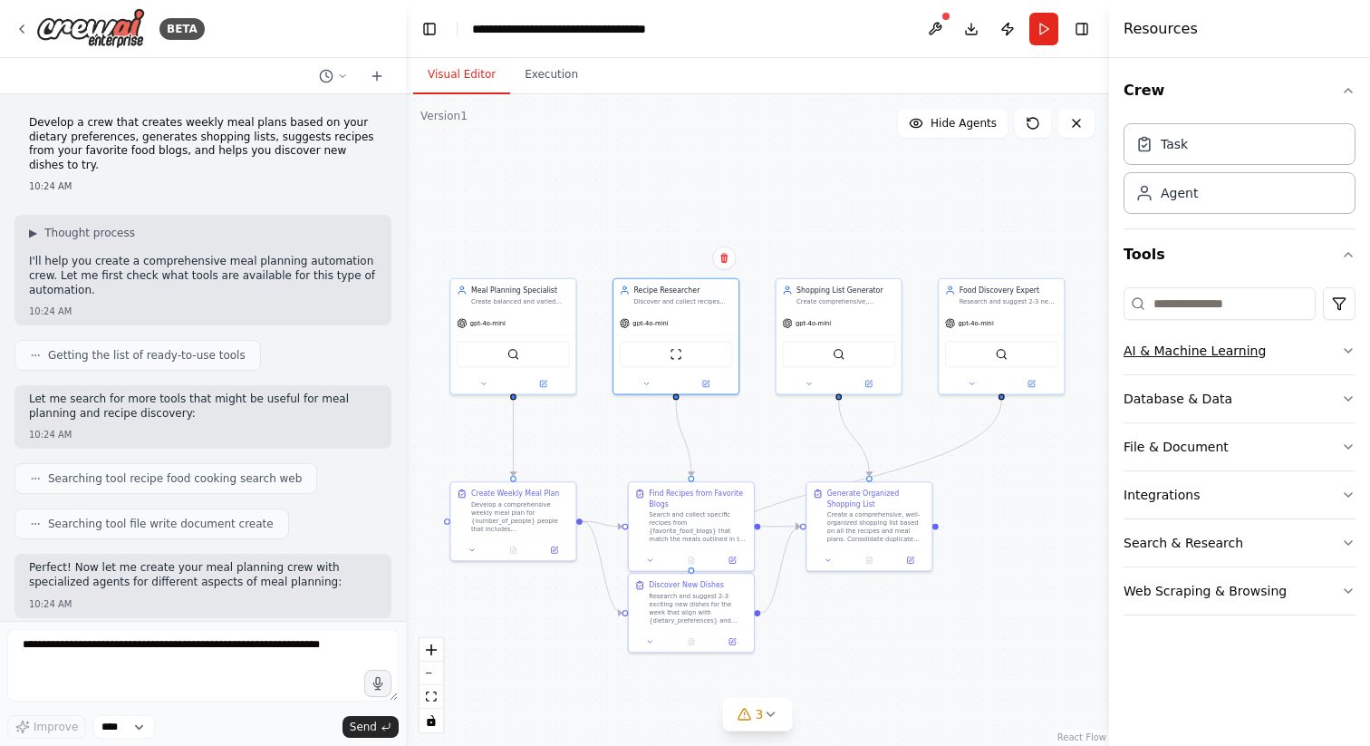
click at [1216, 354] on div "AI & Machine Learning" at bounding box center [1195, 351] width 142 height 18
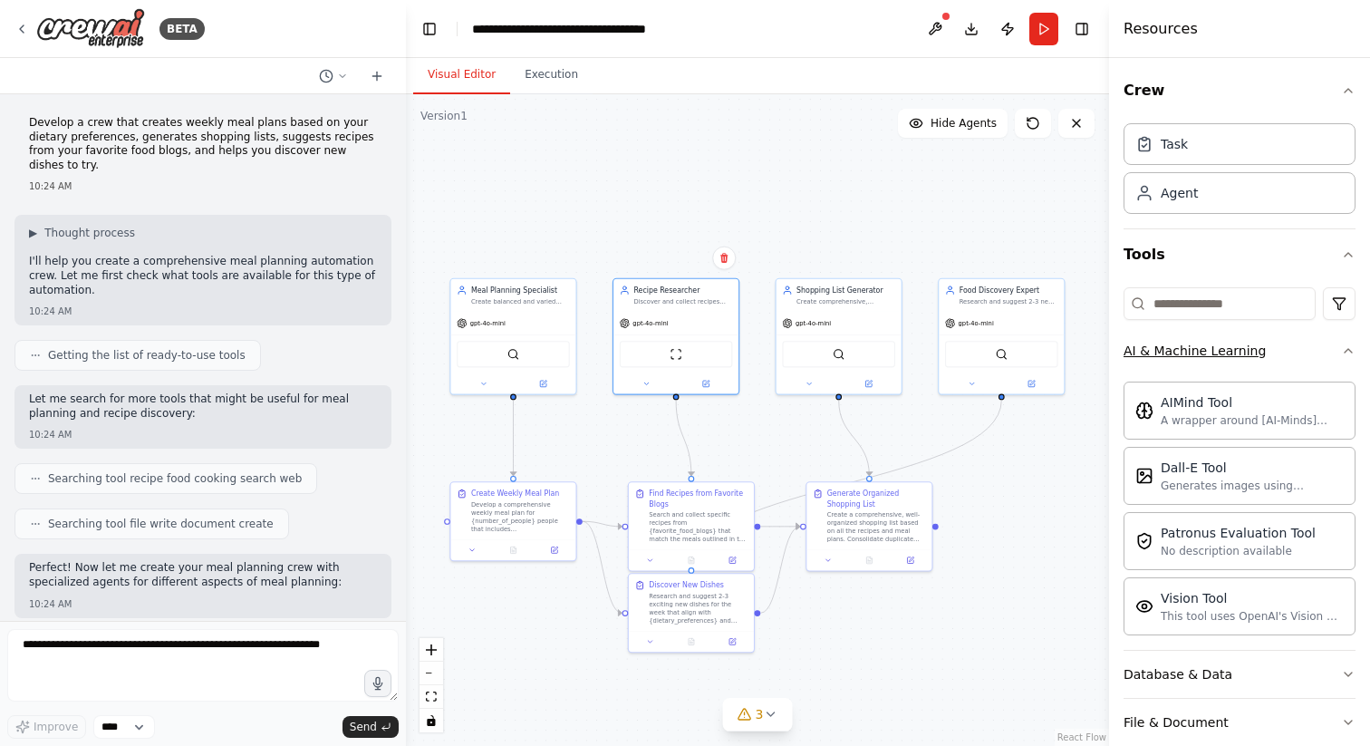
click at [1216, 354] on div "AI & Machine Learning" at bounding box center [1195, 351] width 142 height 18
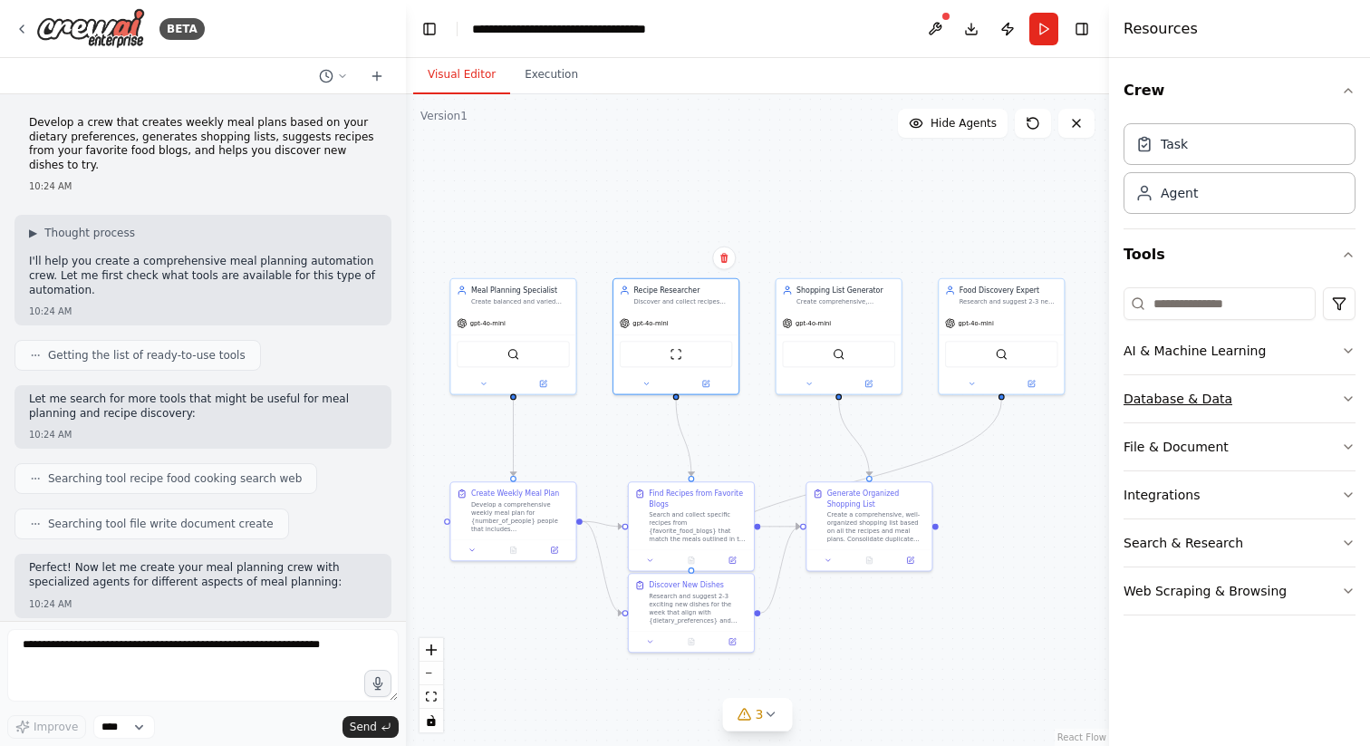
click at [1199, 396] on div "Database & Data" at bounding box center [1178, 399] width 109 height 18
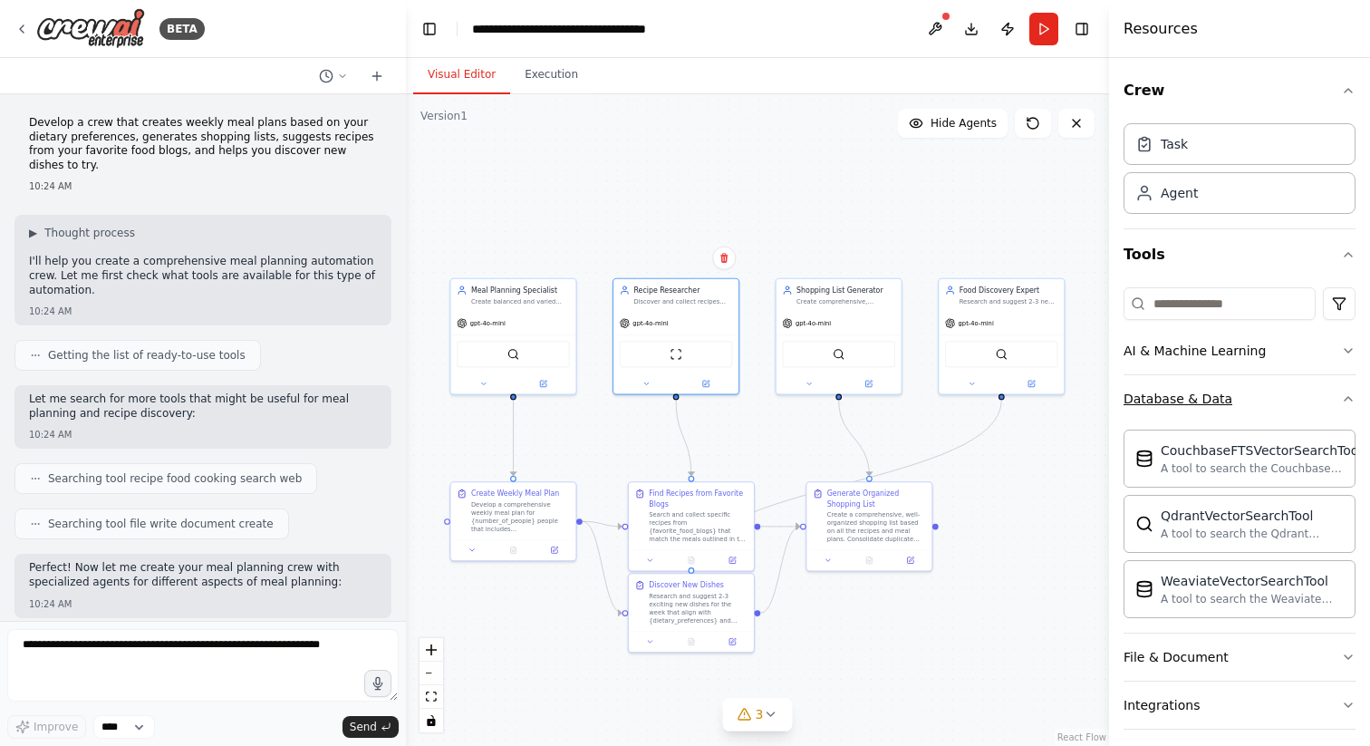
click at [1199, 396] on div "Database & Data" at bounding box center [1178, 399] width 109 height 18
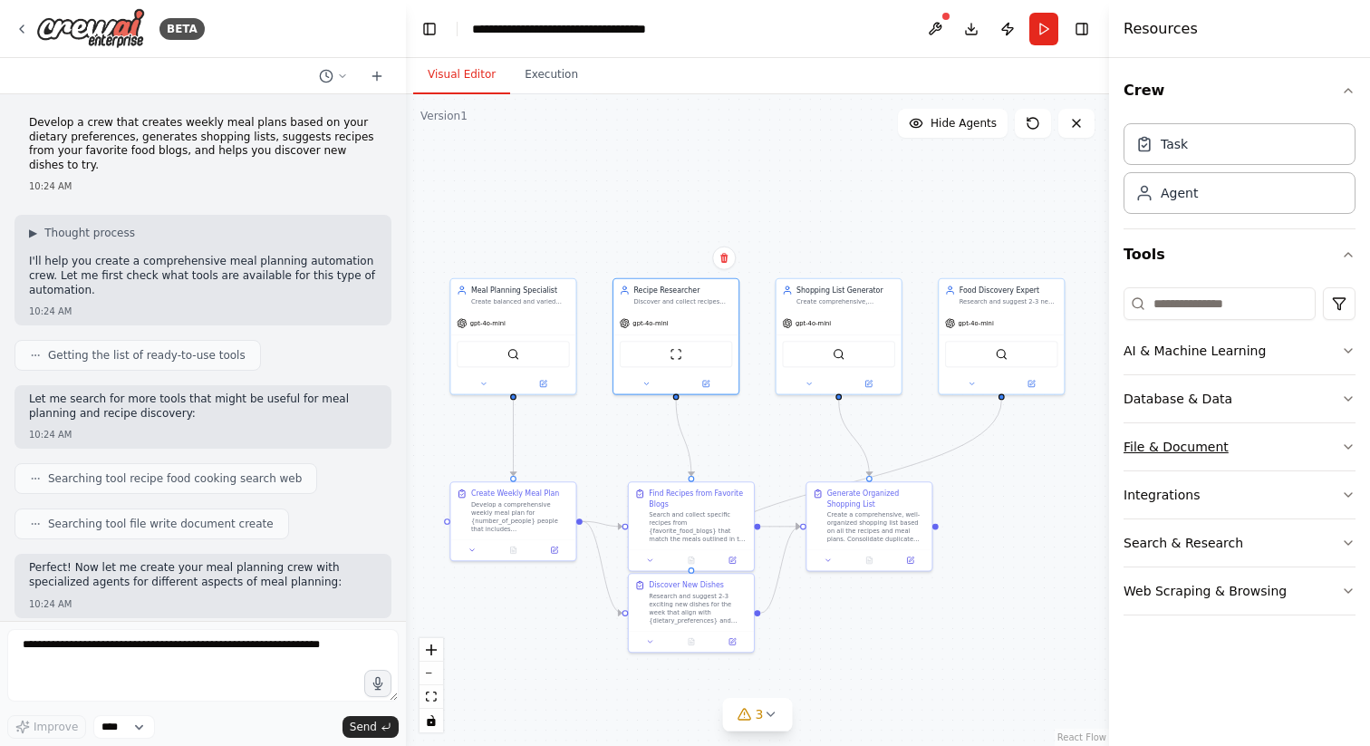
click at [1192, 447] on div "File & Document" at bounding box center [1176, 447] width 105 height 18
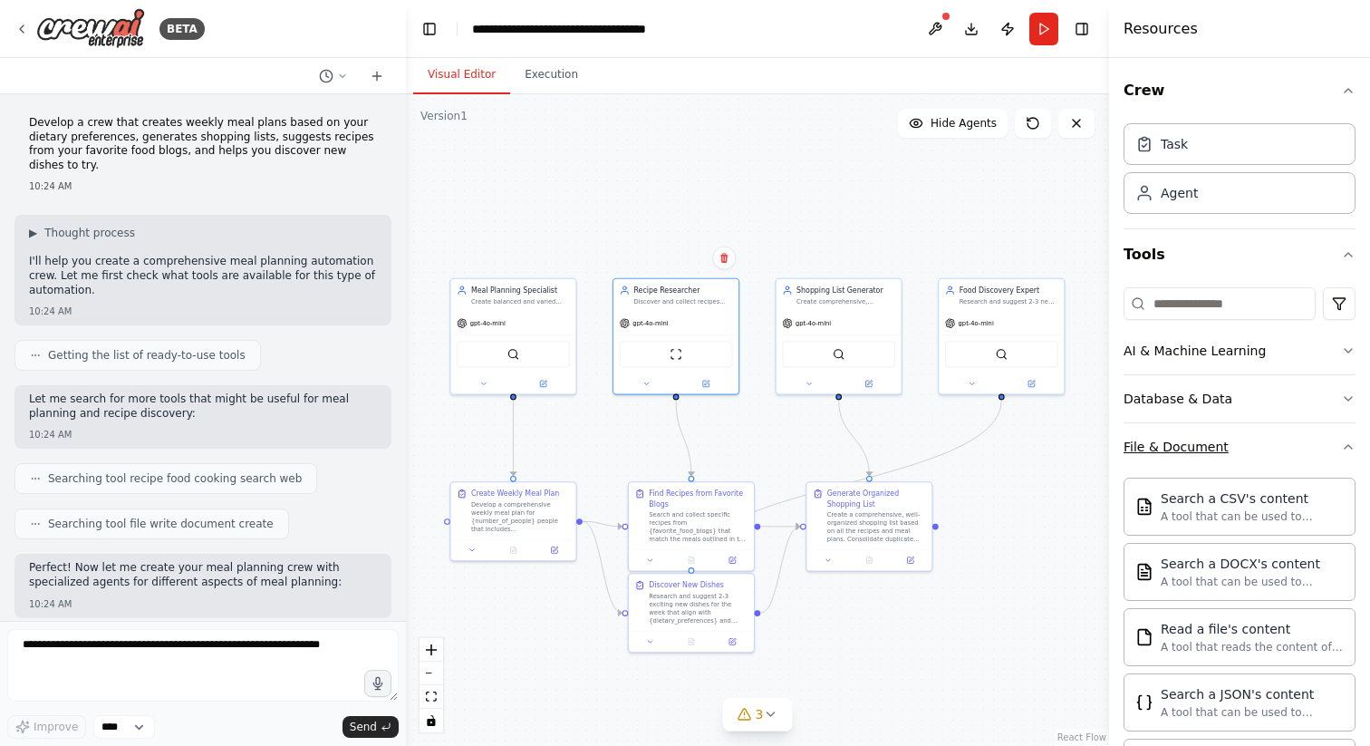
click at [1192, 447] on div "File & Document" at bounding box center [1176, 447] width 105 height 18
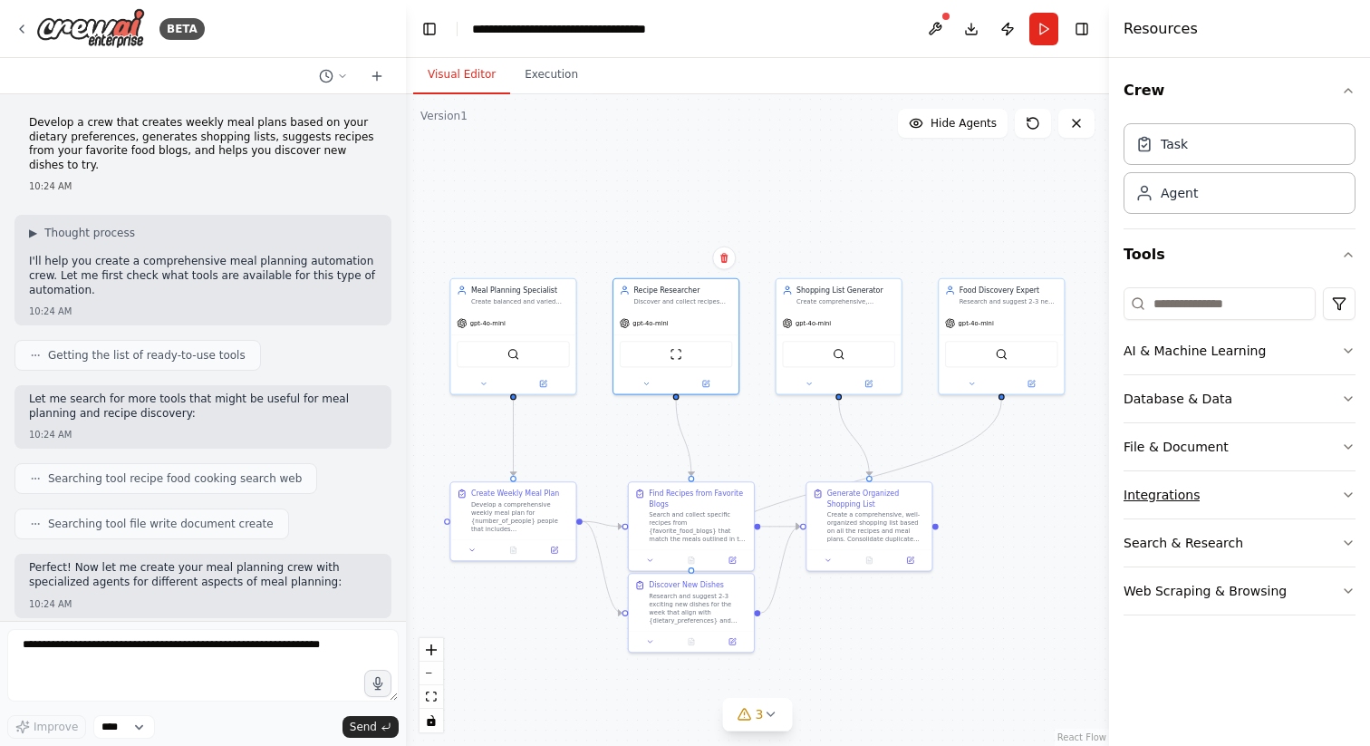
click at [1173, 498] on div "Integrations" at bounding box center [1162, 495] width 76 height 18
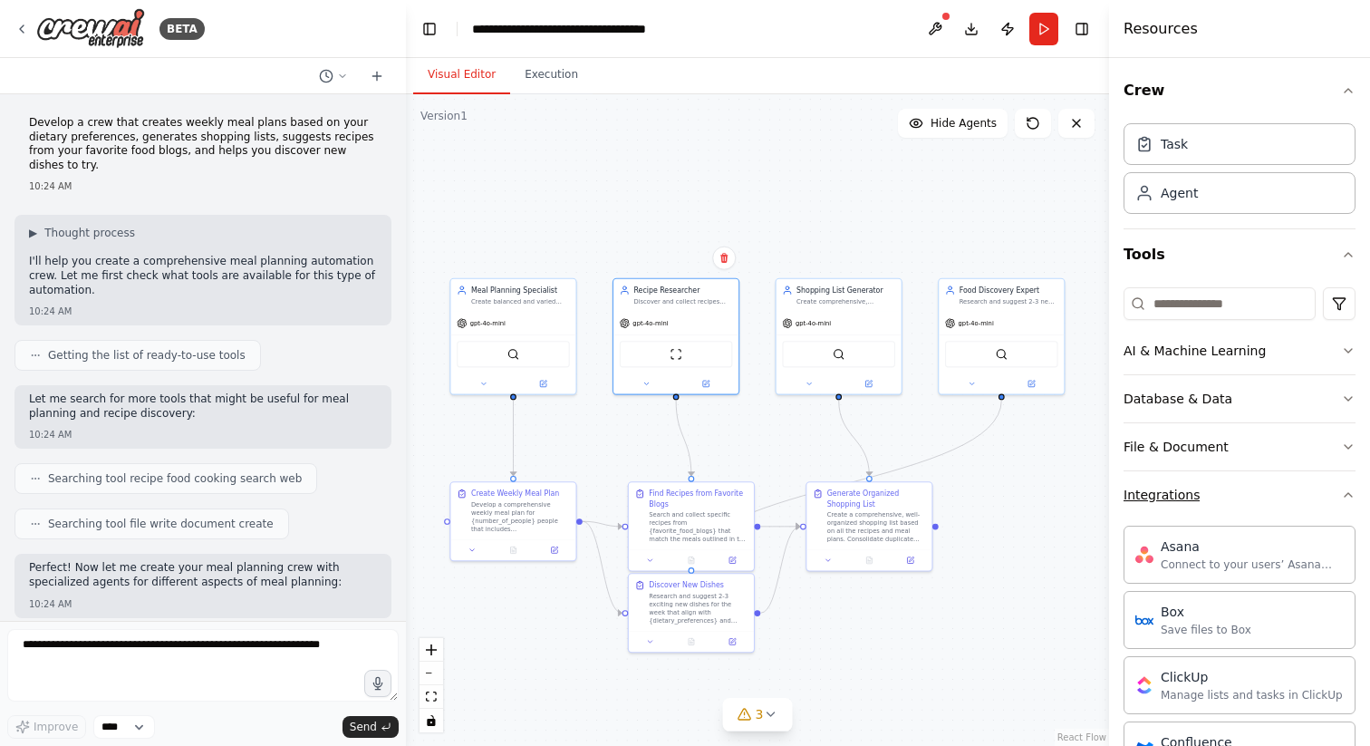
click at [1167, 499] on div "Integrations" at bounding box center [1162, 495] width 76 height 18
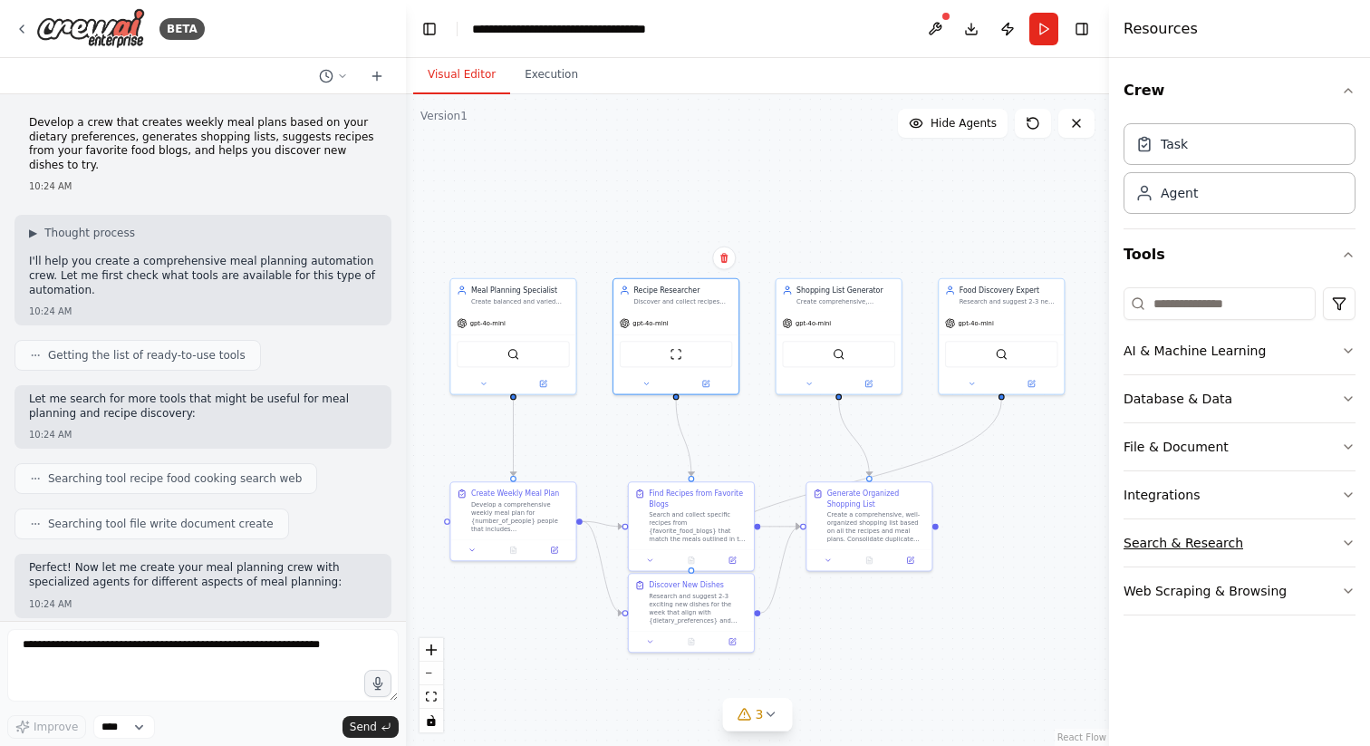
click at [1189, 542] on div "Search & Research" at bounding box center [1184, 543] width 120 height 18
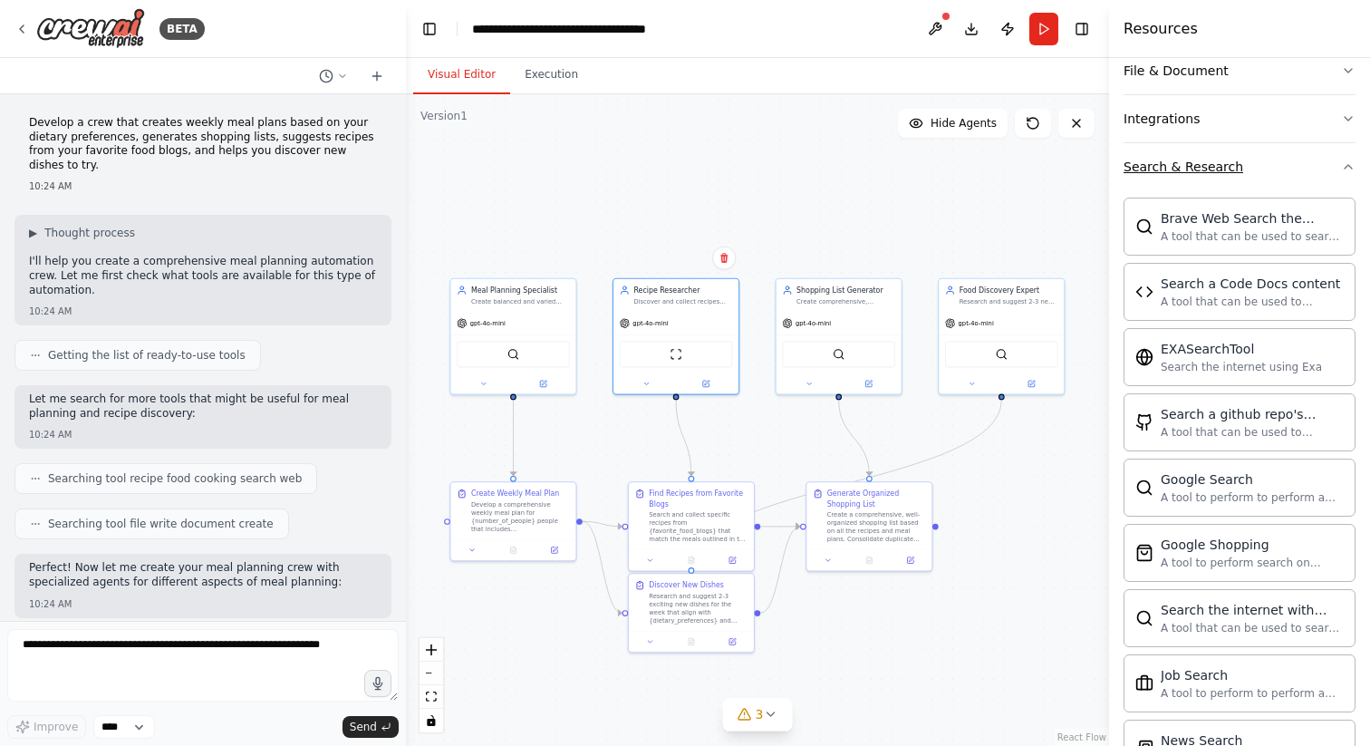
scroll to position [74, 0]
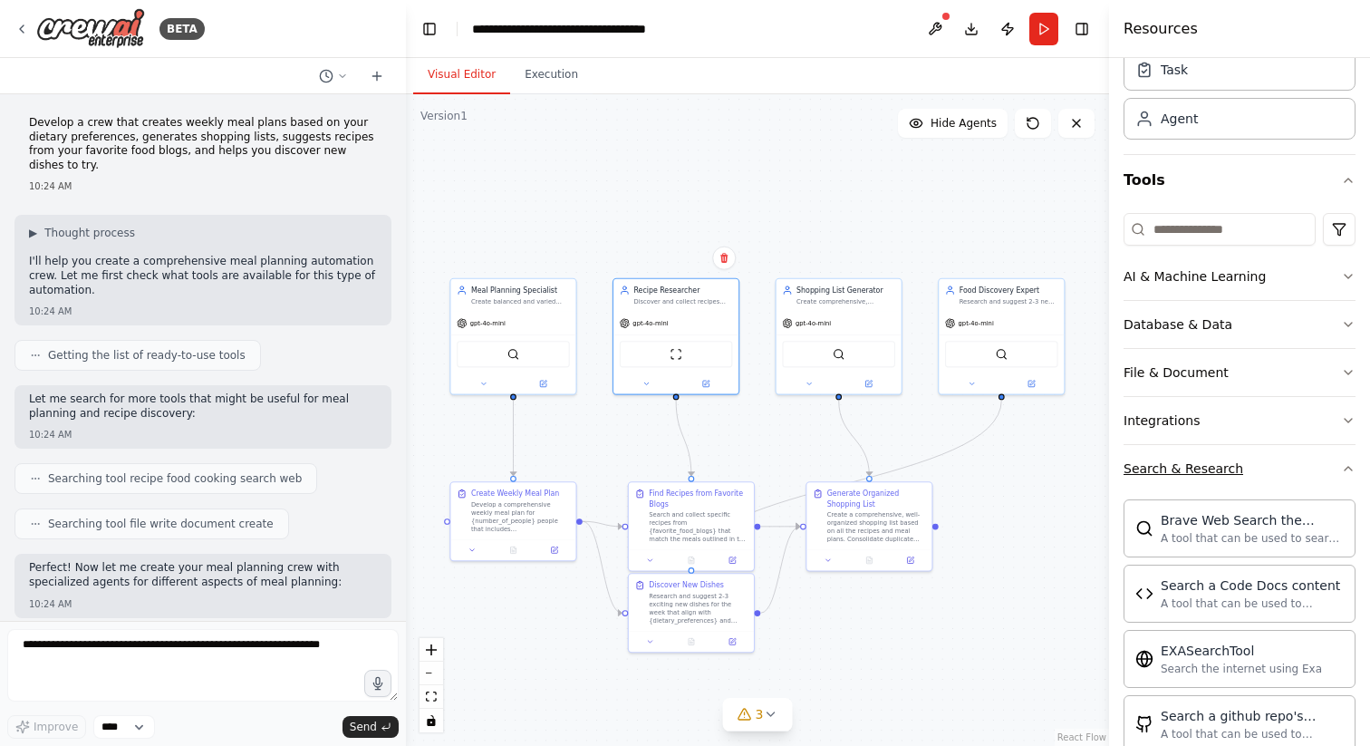
click at [1180, 471] on div "Search & Research" at bounding box center [1184, 468] width 120 height 18
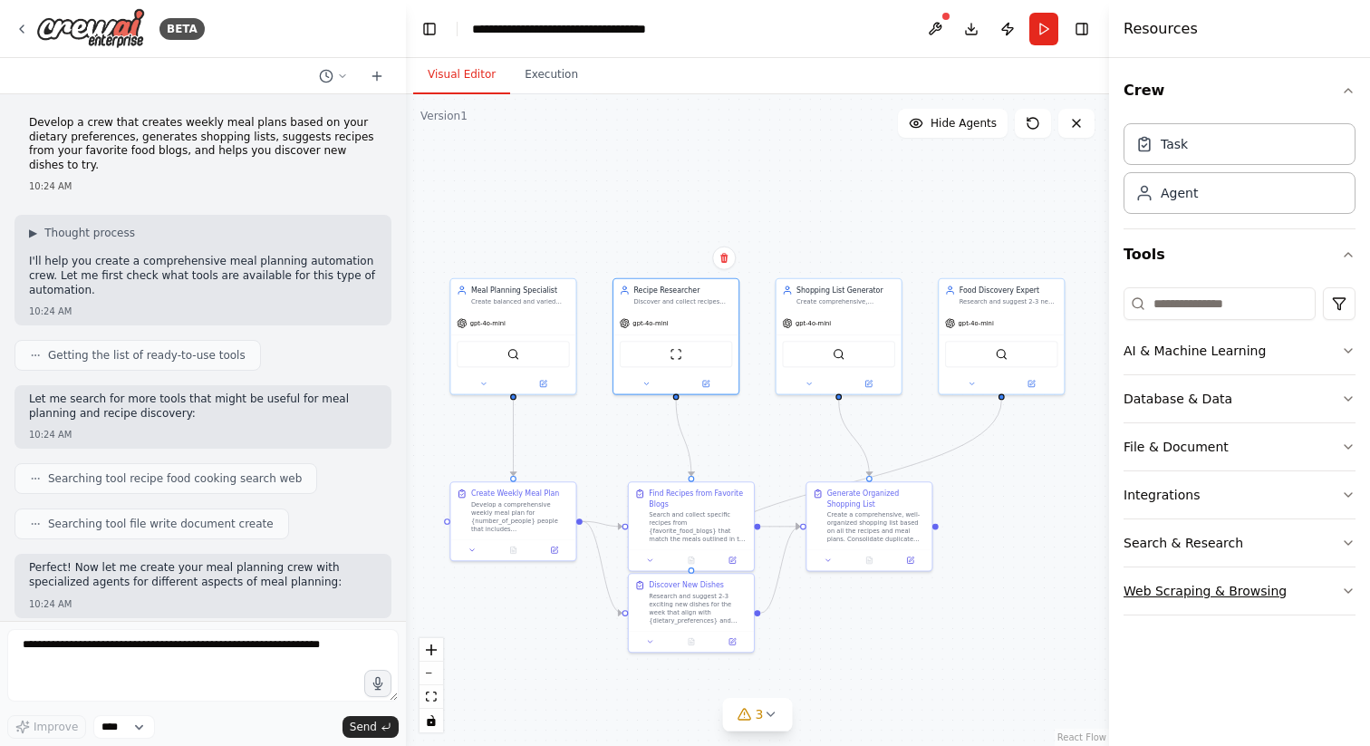
click at [1185, 588] on div "Web Scraping & Browsing" at bounding box center [1205, 591] width 163 height 18
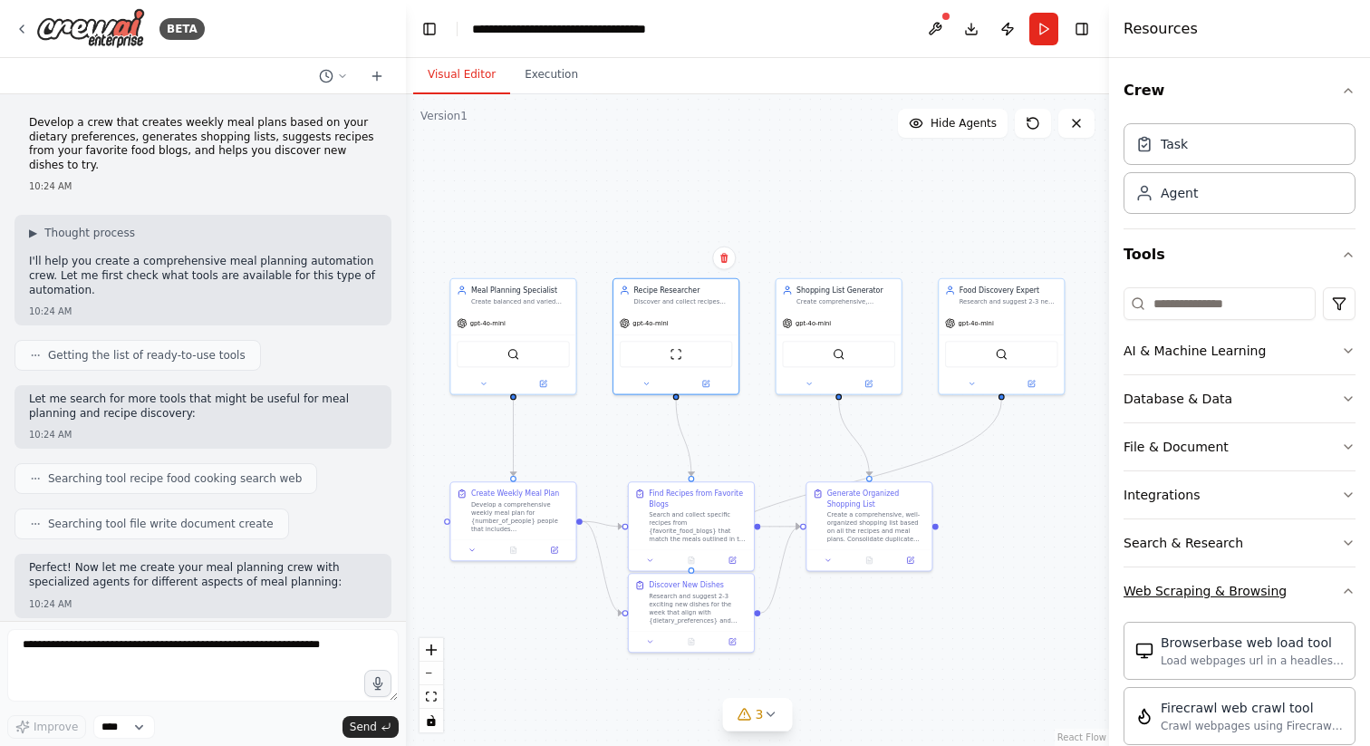
click at [1163, 591] on div "Web Scraping & Browsing" at bounding box center [1205, 591] width 163 height 18
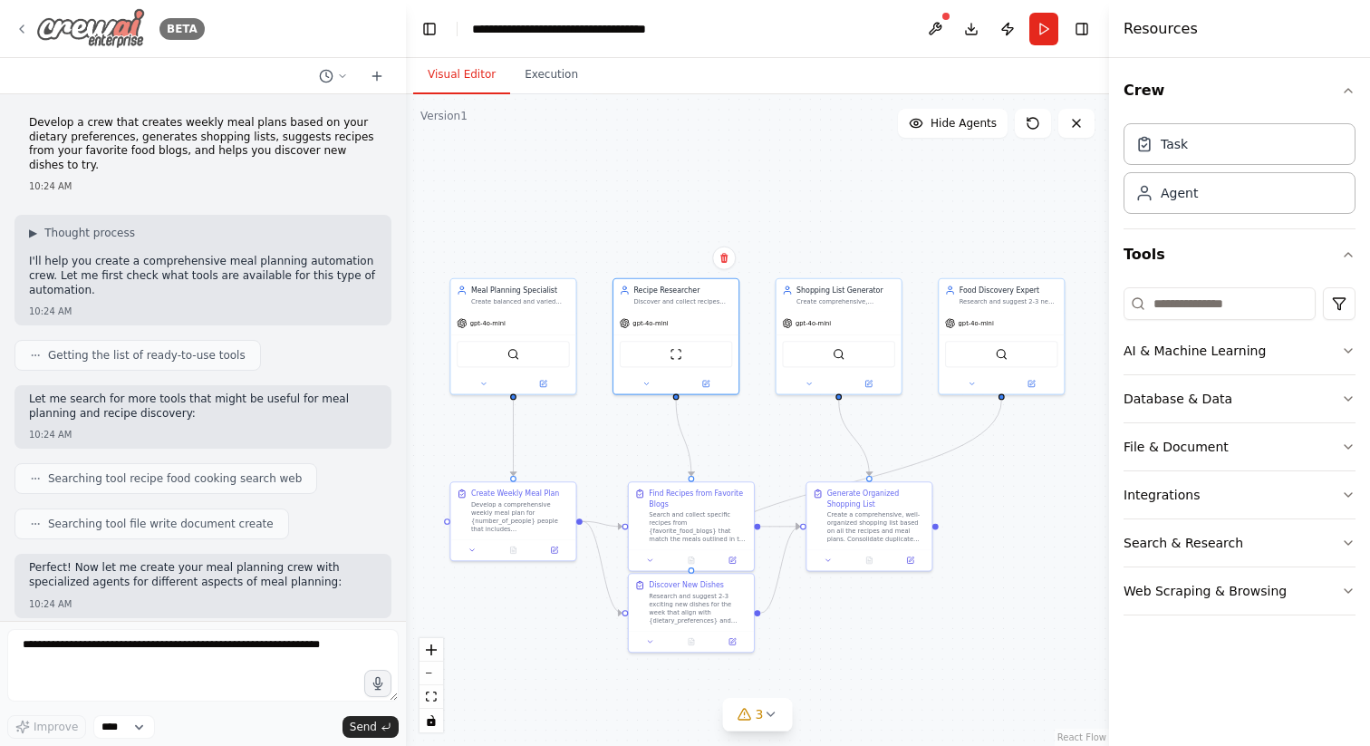
click at [15, 19] on div "BETA" at bounding box center [109, 28] width 190 height 41
